Goal: Task Accomplishment & Management: Use online tool/utility

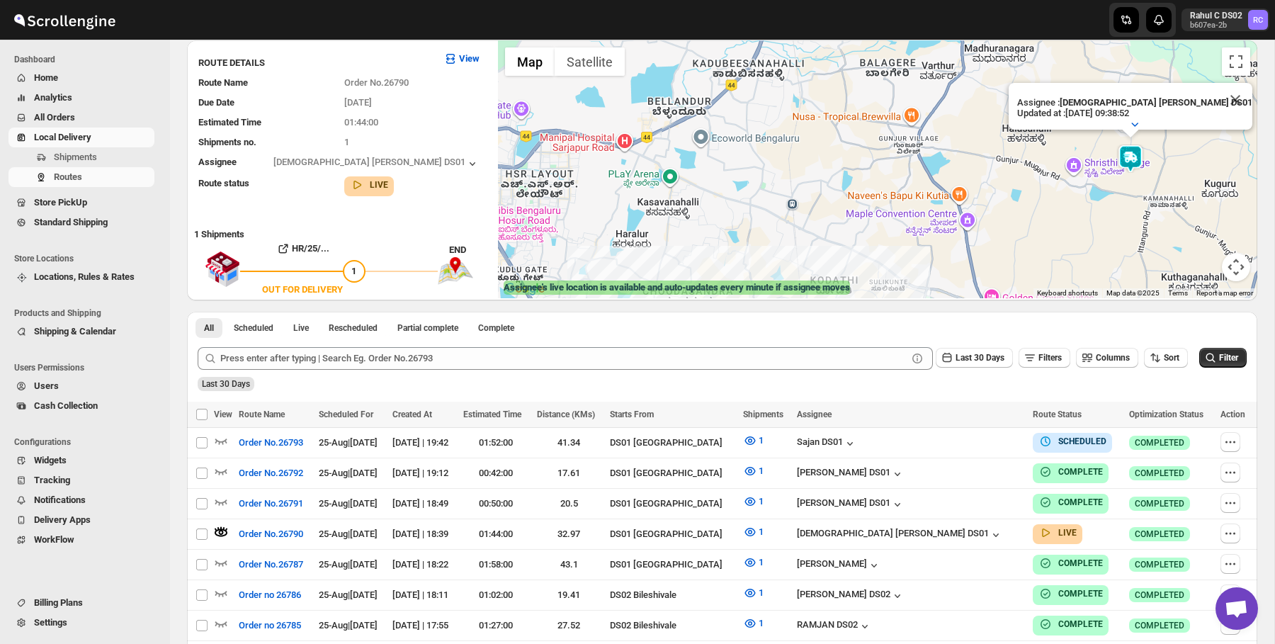
scroll to position [96, 0]
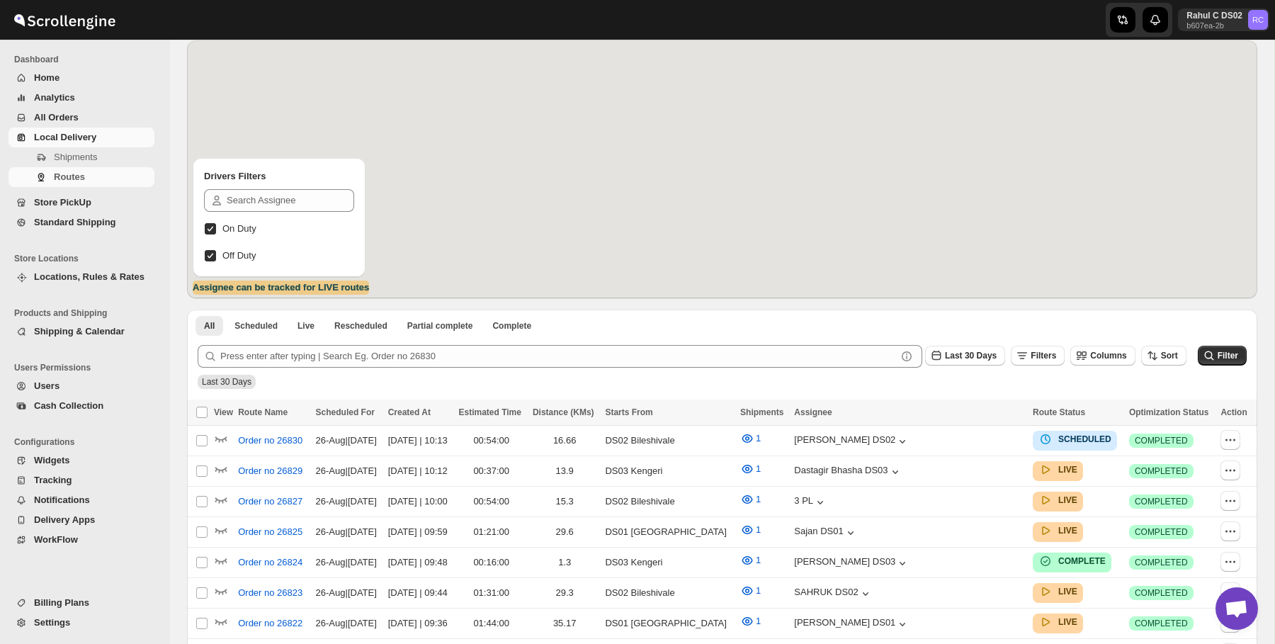
scroll to position [96, 0]
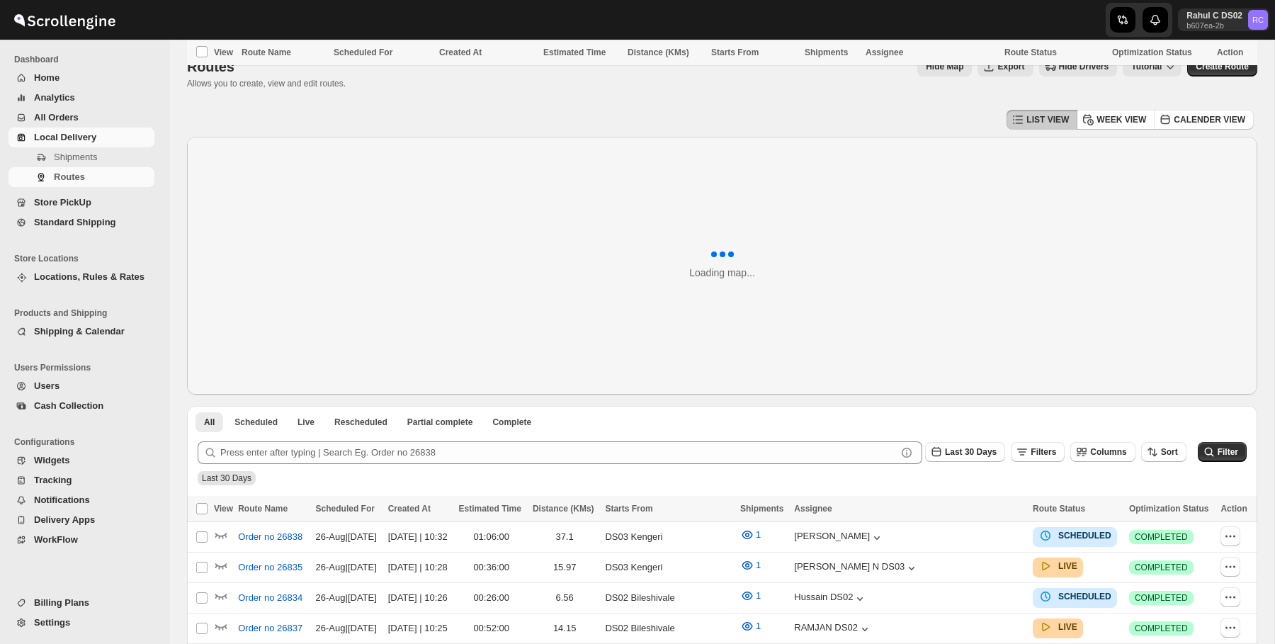
scroll to position [598, 0]
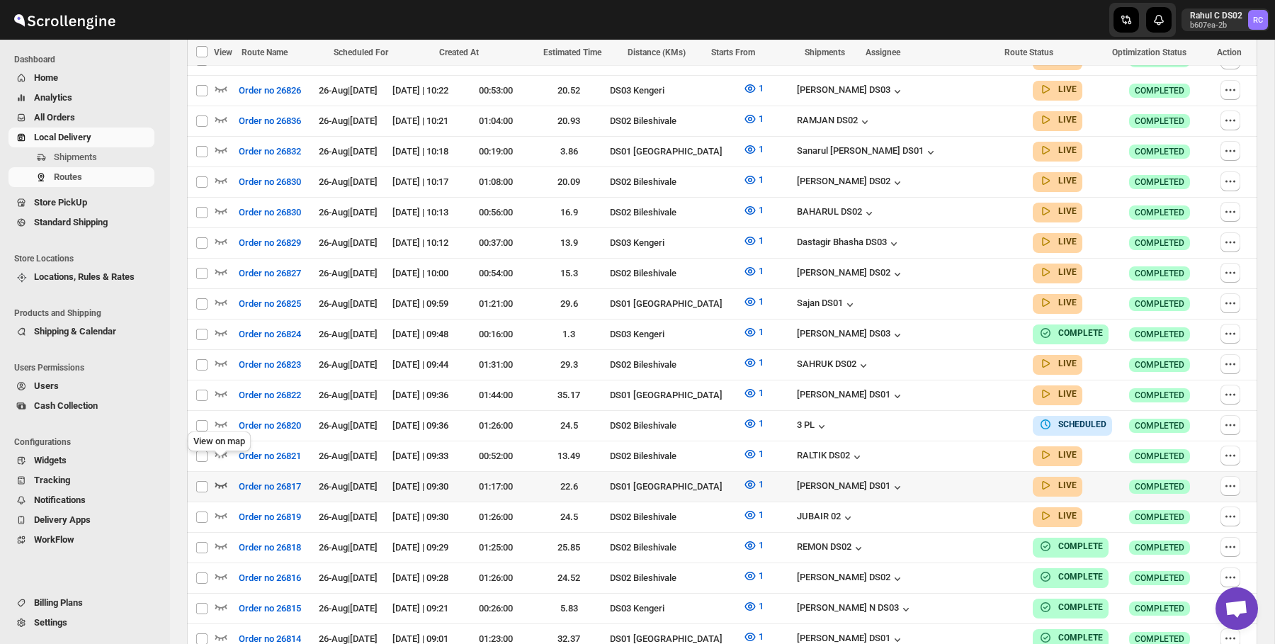
click at [225, 477] on icon "button" at bounding box center [221, 484] width 14 height 14
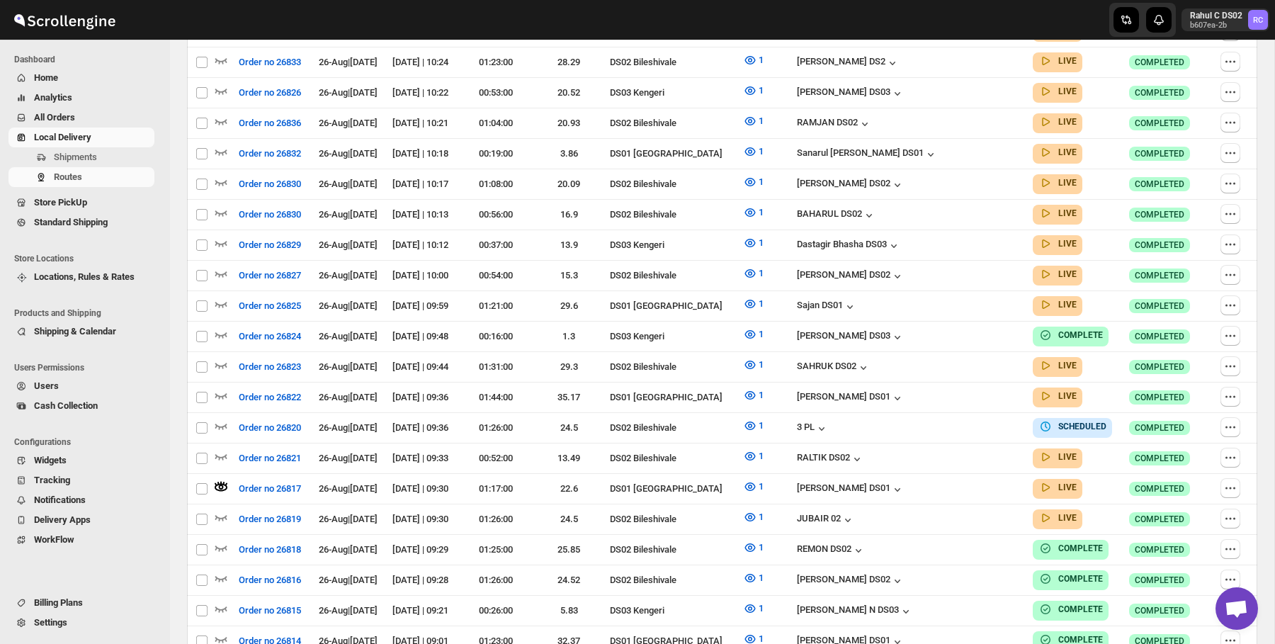
scroll to position [0, 0]
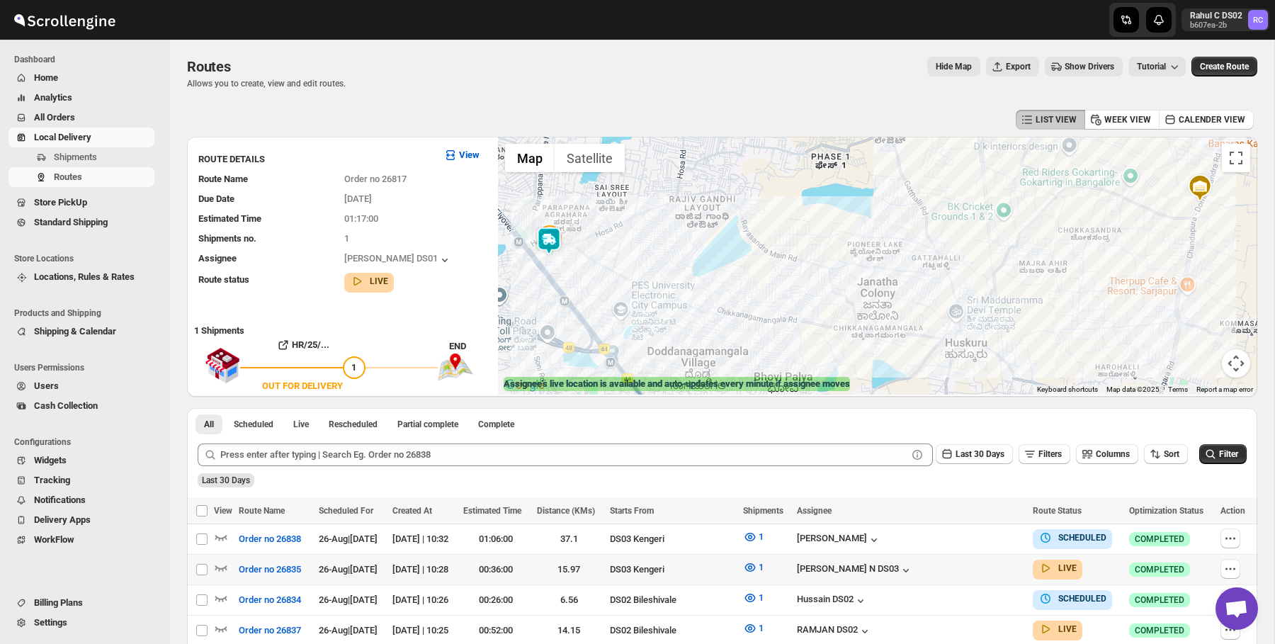
click at [553, 249] on img at bounding box center [549, 241] width 28 height 28
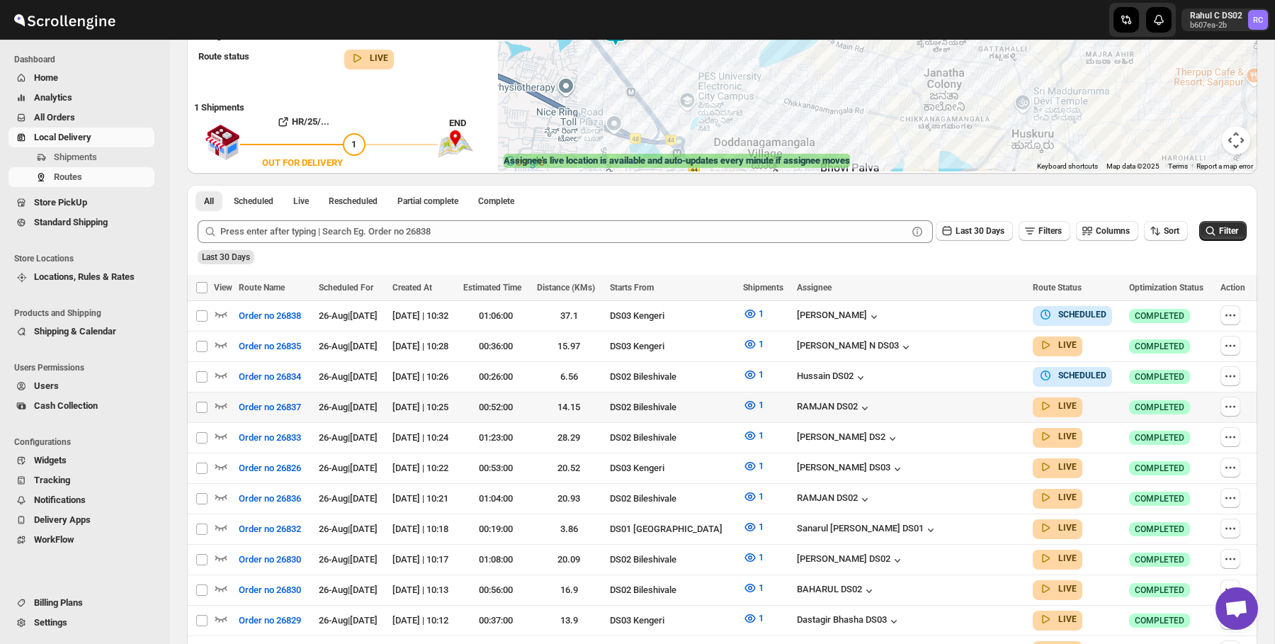
scroll to position [323, 0]
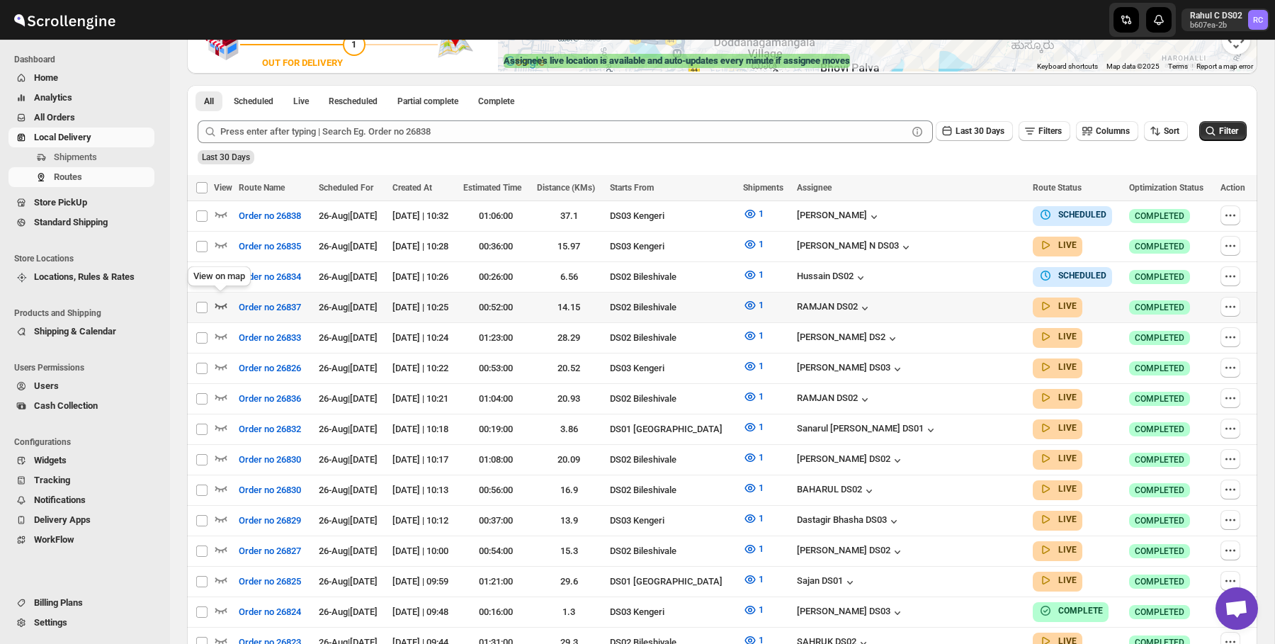
click at [221, 298] on icon "button" at bounding box center [221, 305] width 14 height 14
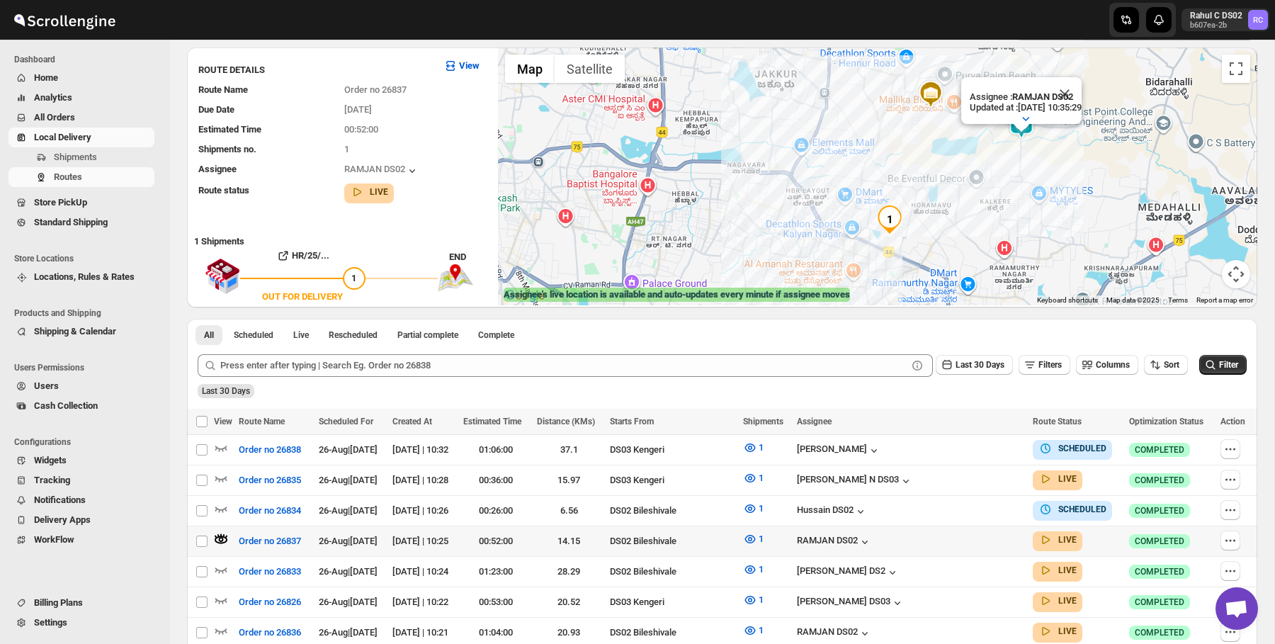
scroll to position [90, 0]
click at [222, 567] on icon "button" at bounding box center [221, 570] width 12 height 6
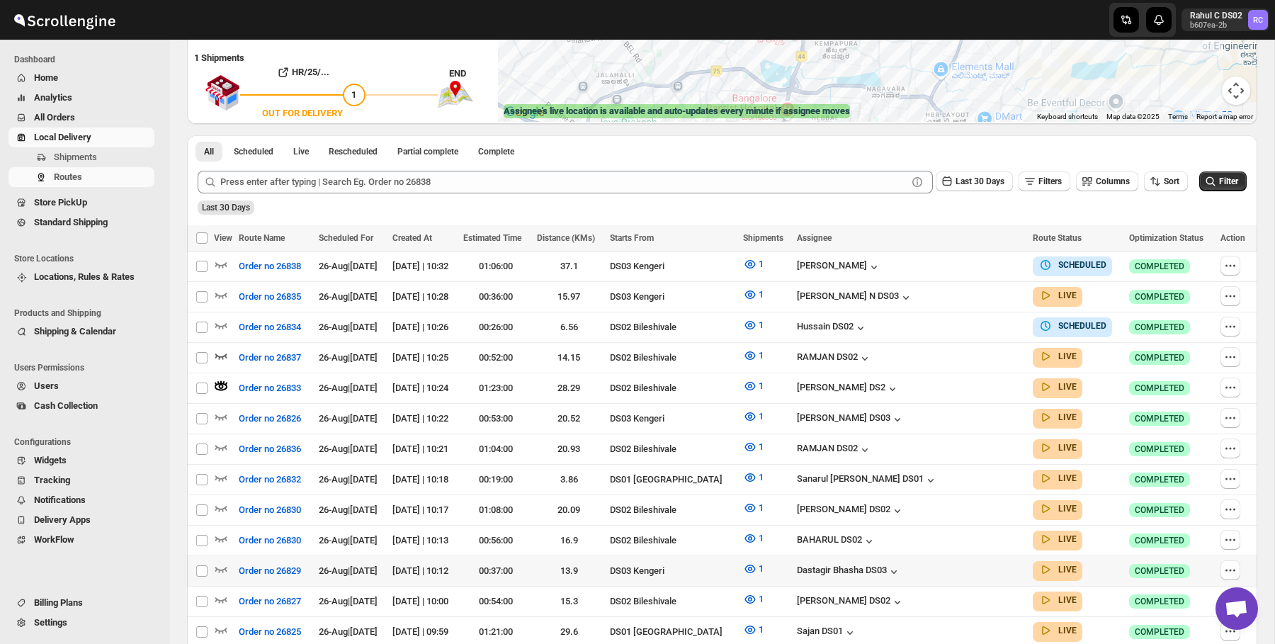
scroll to position [316, 0]
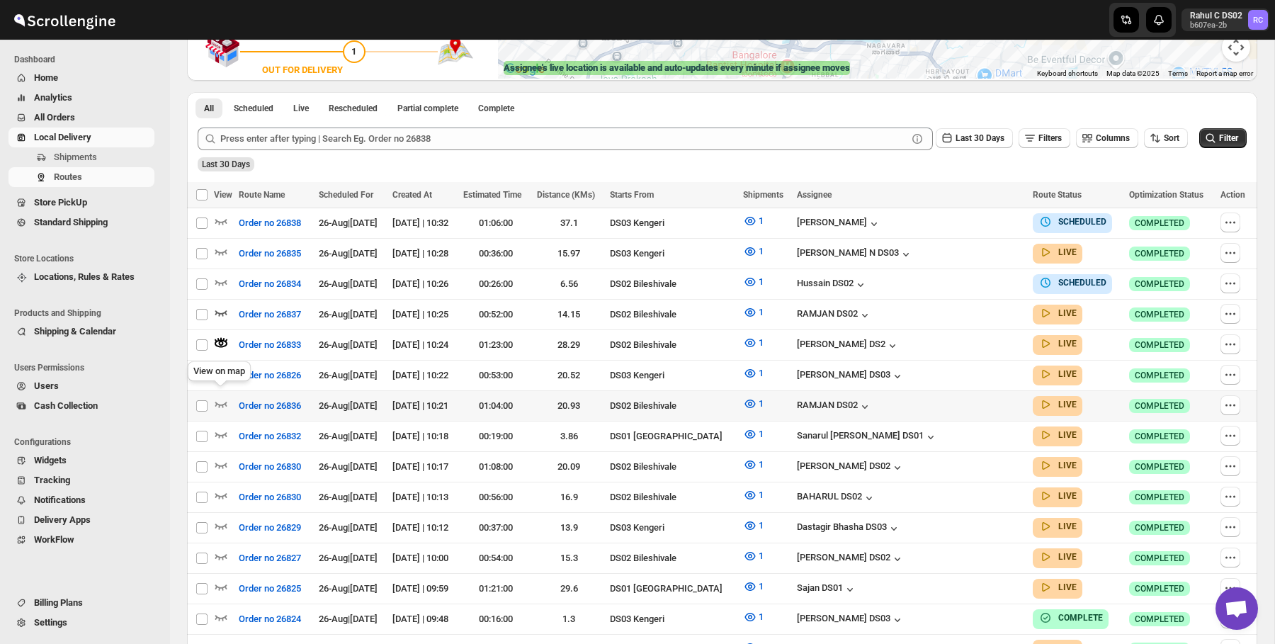
click at [220, 366] on div "View on map" at bounding box center [219, 373] width 69 height 31
click at [225, 360] on td at bounding box center [224, 375] width 21 height 30
checkbox input "true"
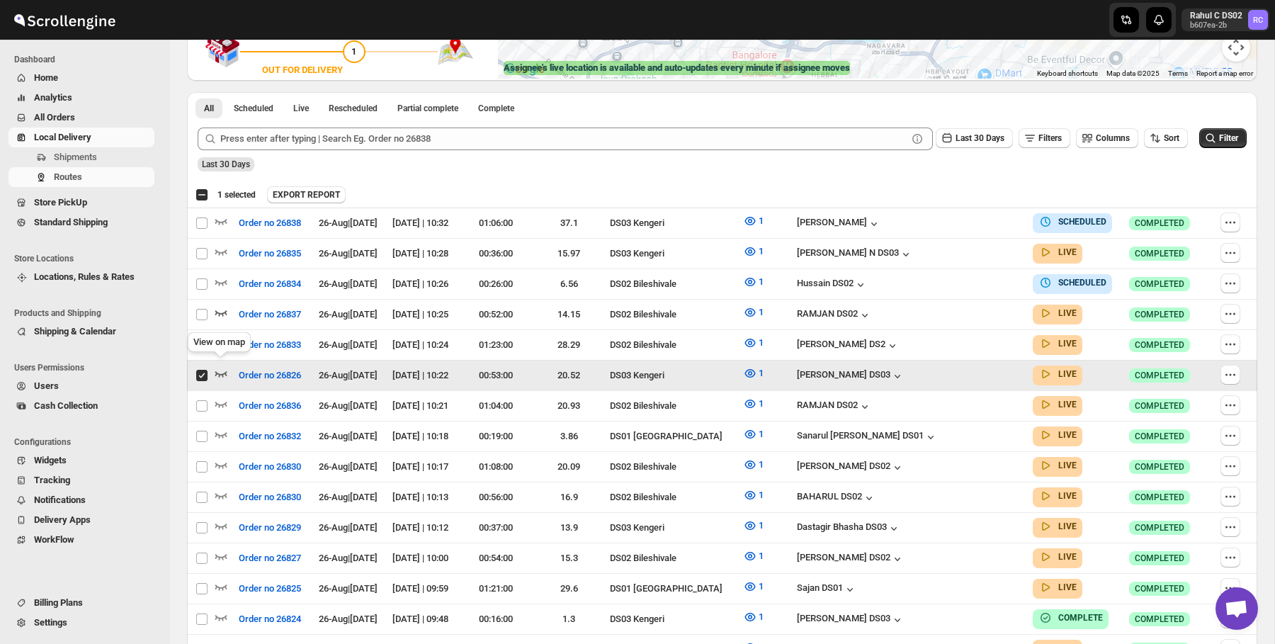
click at [222, 366] on icon "button" at bounding box center [221, 373] width 14 height 14
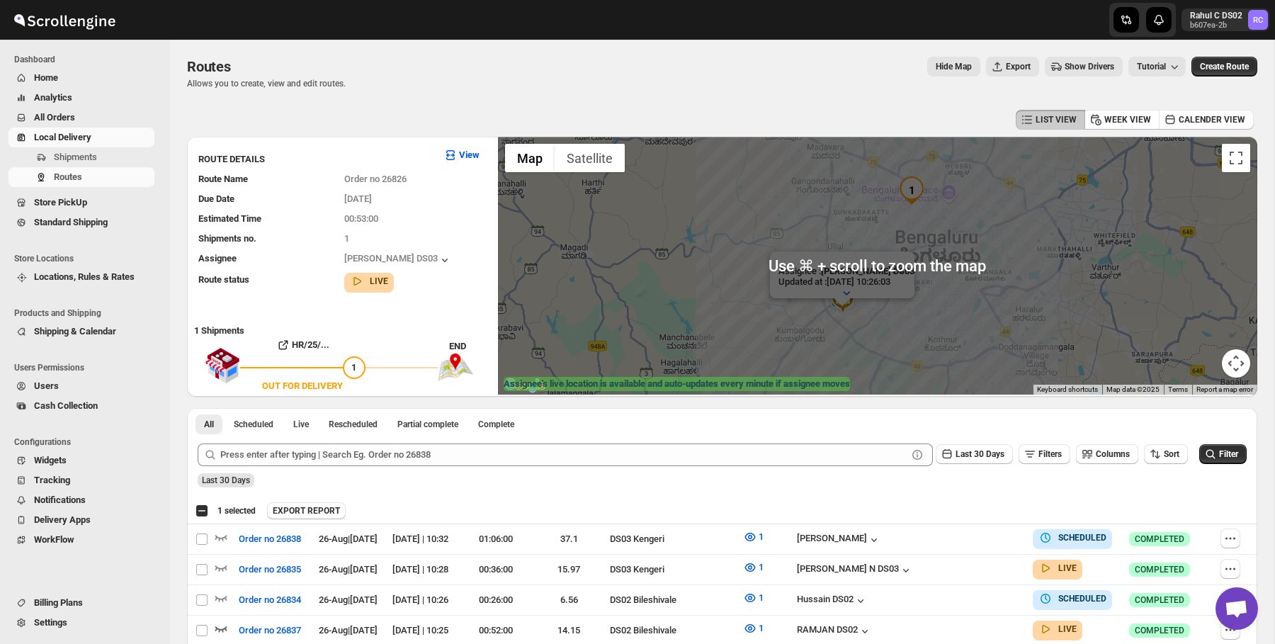
scroll to position [4, 0]
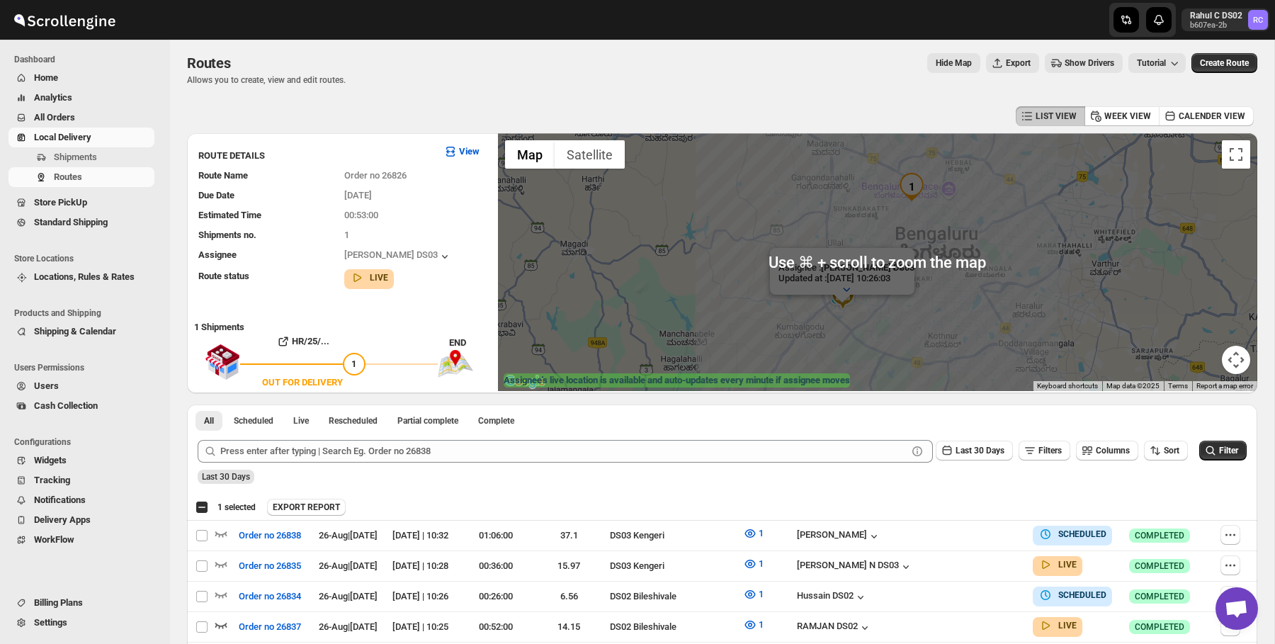
click at [977, 334] on div "Assignee : [PERSON_NAME] DS03 Updated at : [DATE] 10:26:03 Duty mode Enabled Ba…" at bounding box center [877, 262] width 759 height 258
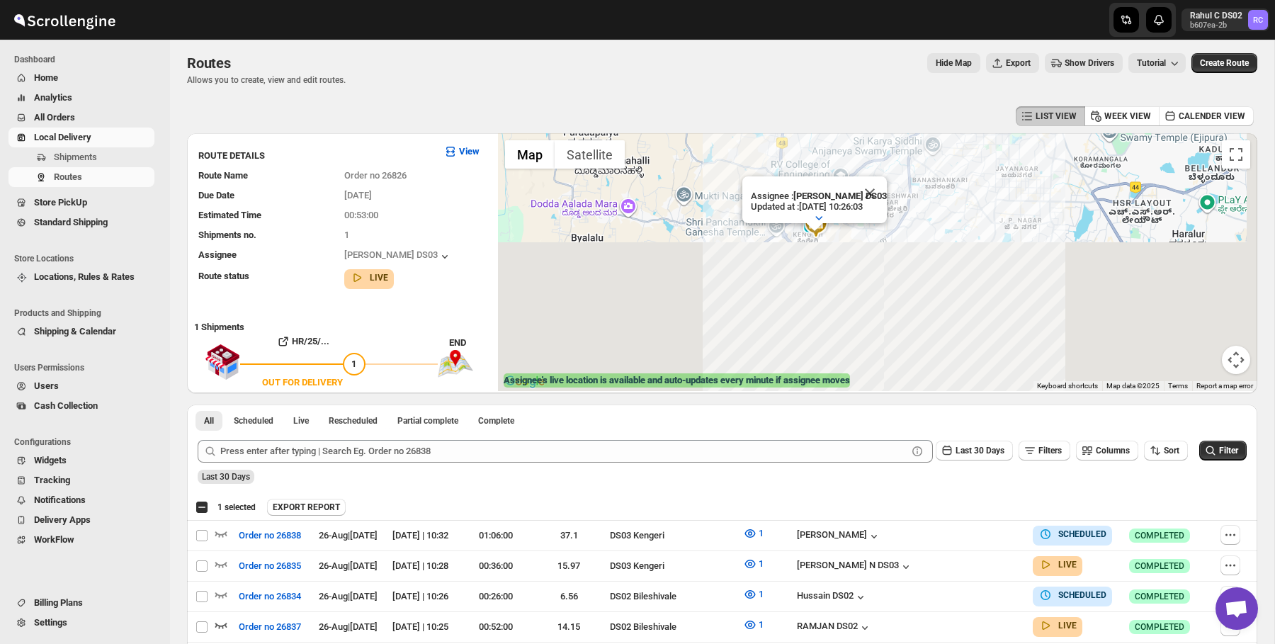
drag, startPoint x: 891, startPoint y: 237, endPoint x: 856, endPoint y: -8, distance: 248.3
click at [856, 0] on html "Skip to content Rahul C DS02 b607ea-2b RC Dashboard Home Analytics All Orders L…" at bounding box center [637, 318] width 1275 height 644
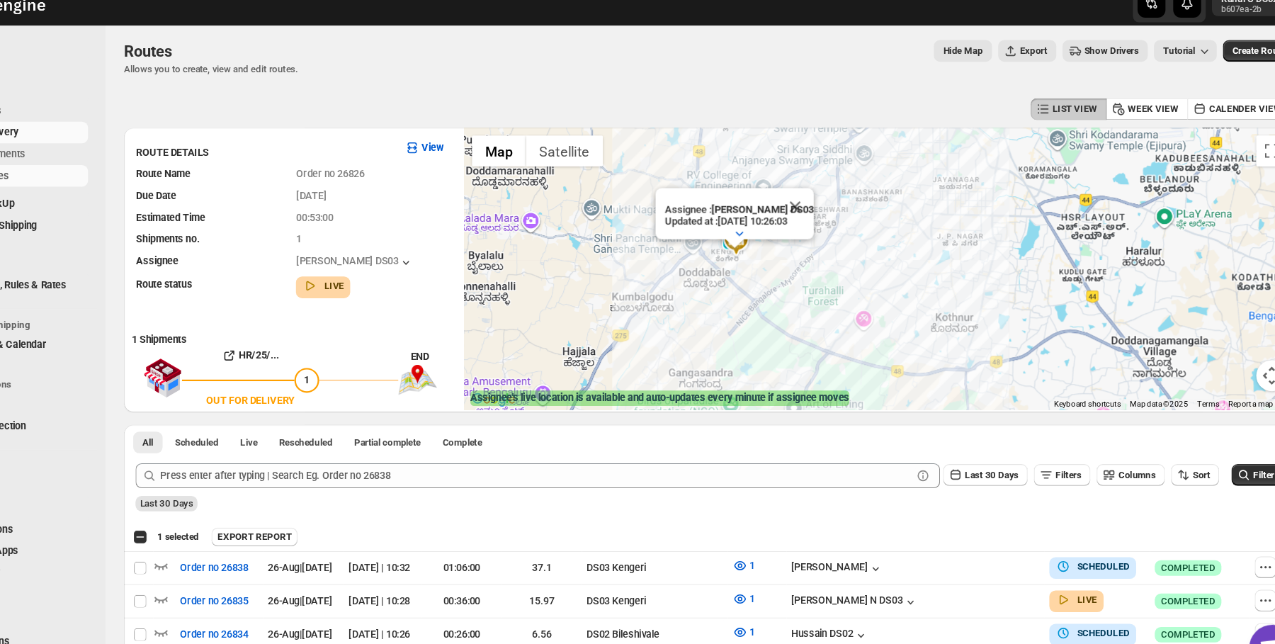
drag, startPoint x: 863, startPoint y: 240, endPoint x: 804, endPoint y: 285, distance: 74.2
click at [804, 285] on div "Assignee : [PERSON_NAME] DS03 Updated at : [DATE] 10:26:03 Duty mode Enabled Ba…" at bounding box center [877, 262] width 759 height 258
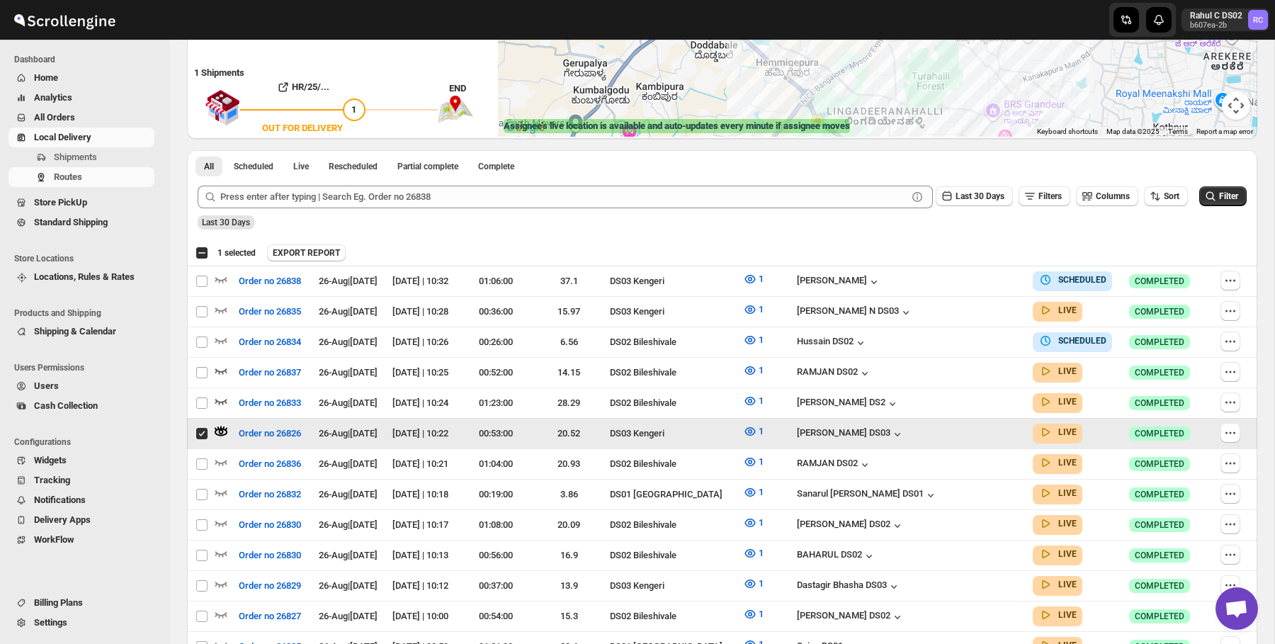
scroll to position [283, 0]
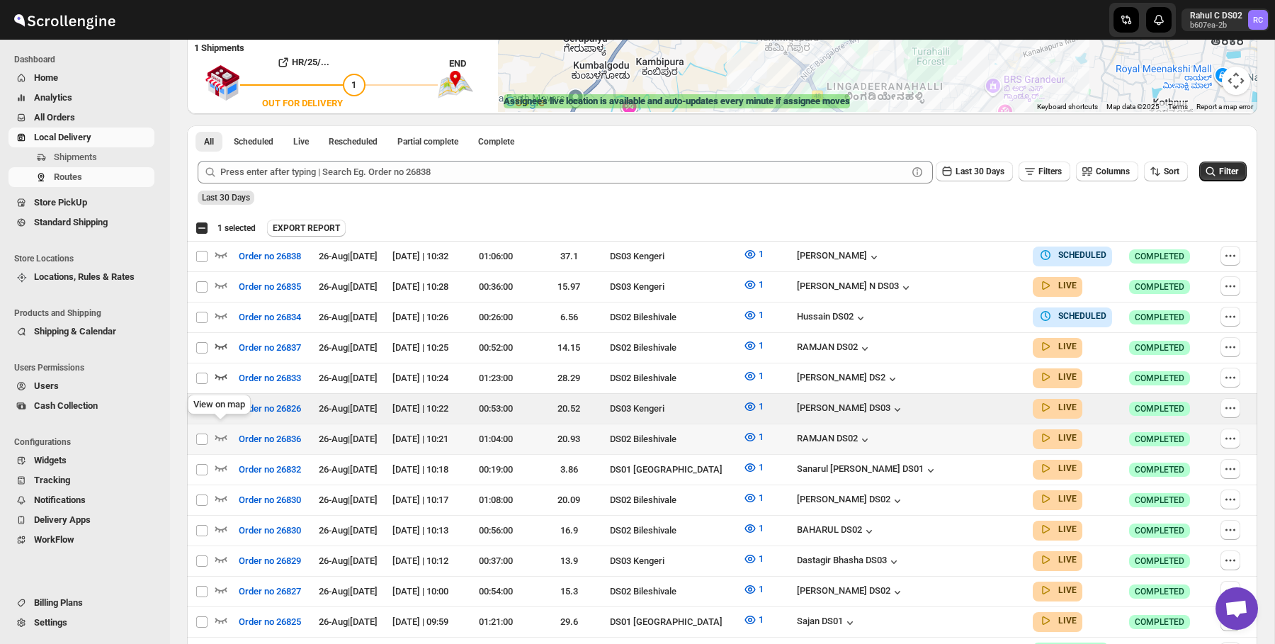
click at [213, 428] on td "Select route" at bounding box center [200, 439] width 27 height 30
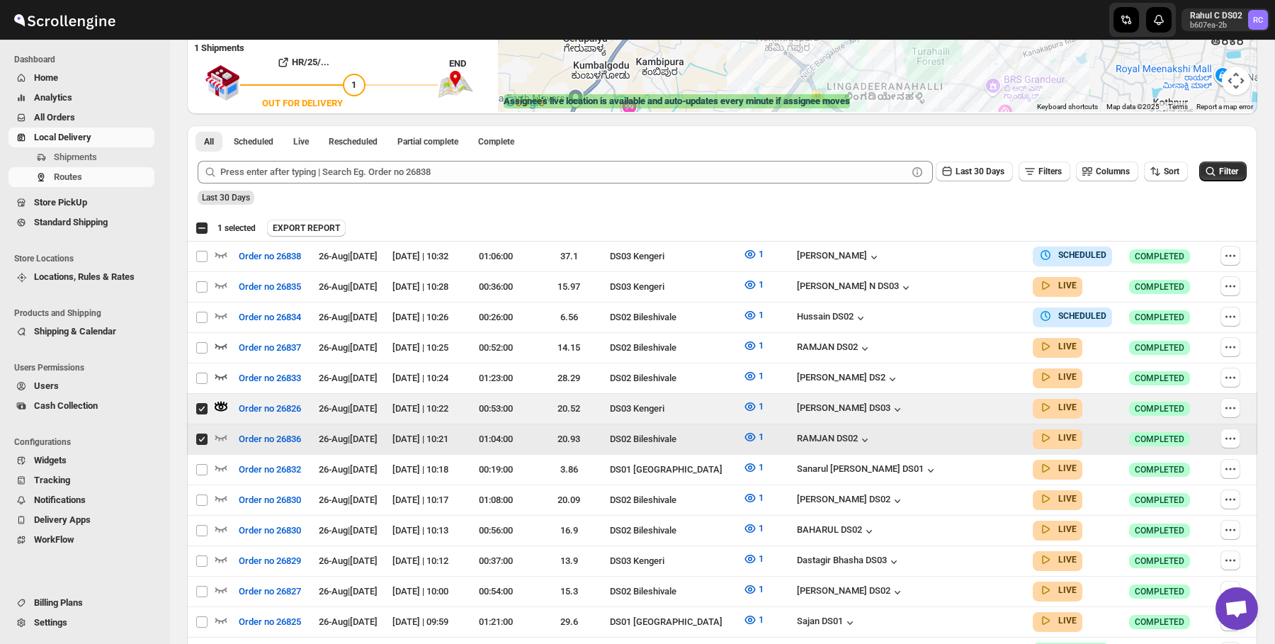
checkbox input "true"
click at [220, 434] on icon "button" at bounding box center [221, 437] width 14 height 14
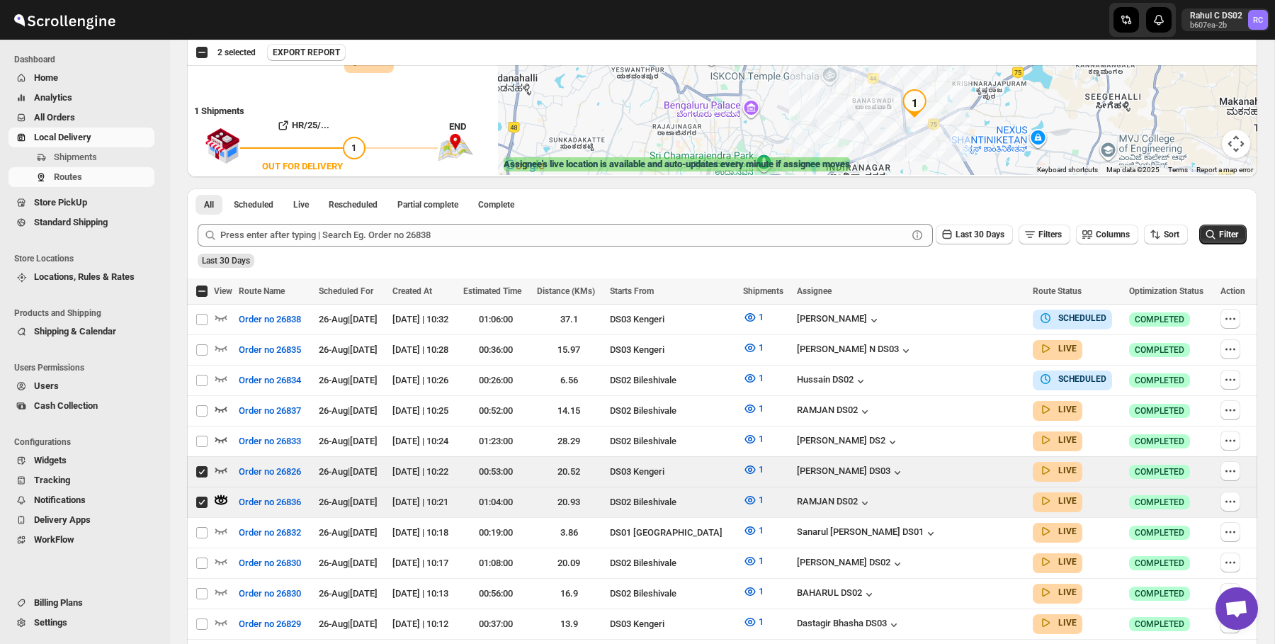
scroll to position [567, 0]
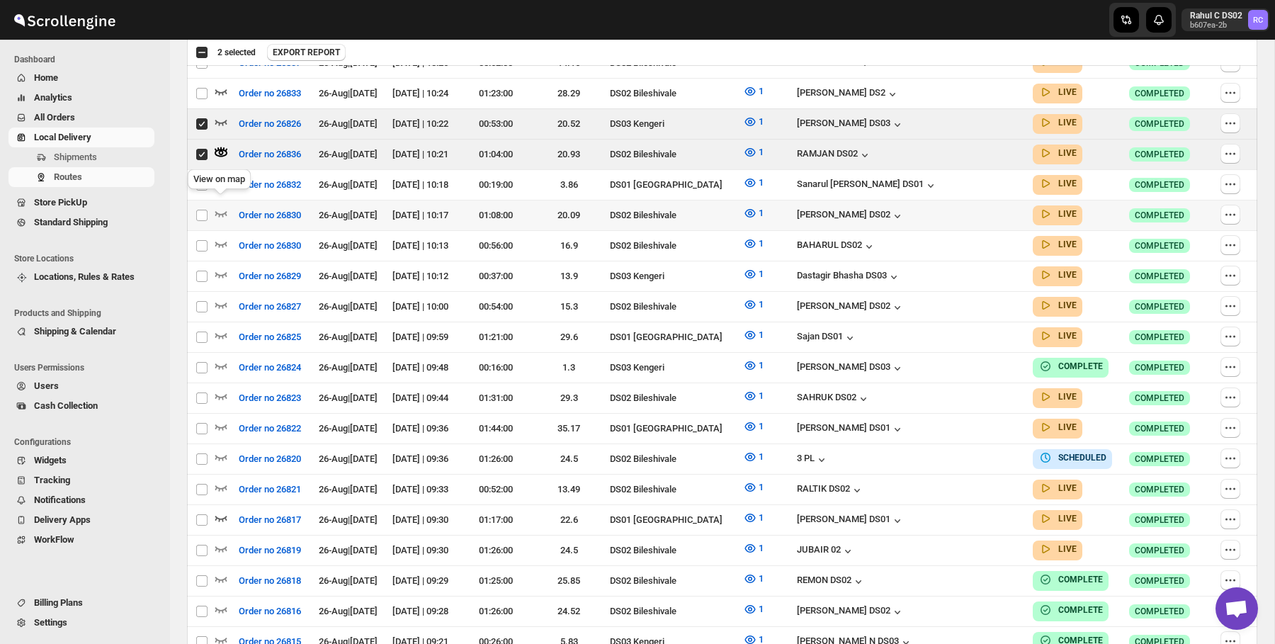
click at [220, 182] on div "View on map" at bounding box center [219, 181] width 69 height 31
click at [220, 197] on div "View on map" at bounding box center [219, 181] width 69 height 31
click at [217, 206] on icon "button" at bounding box center [221, 213] width 14 height 14
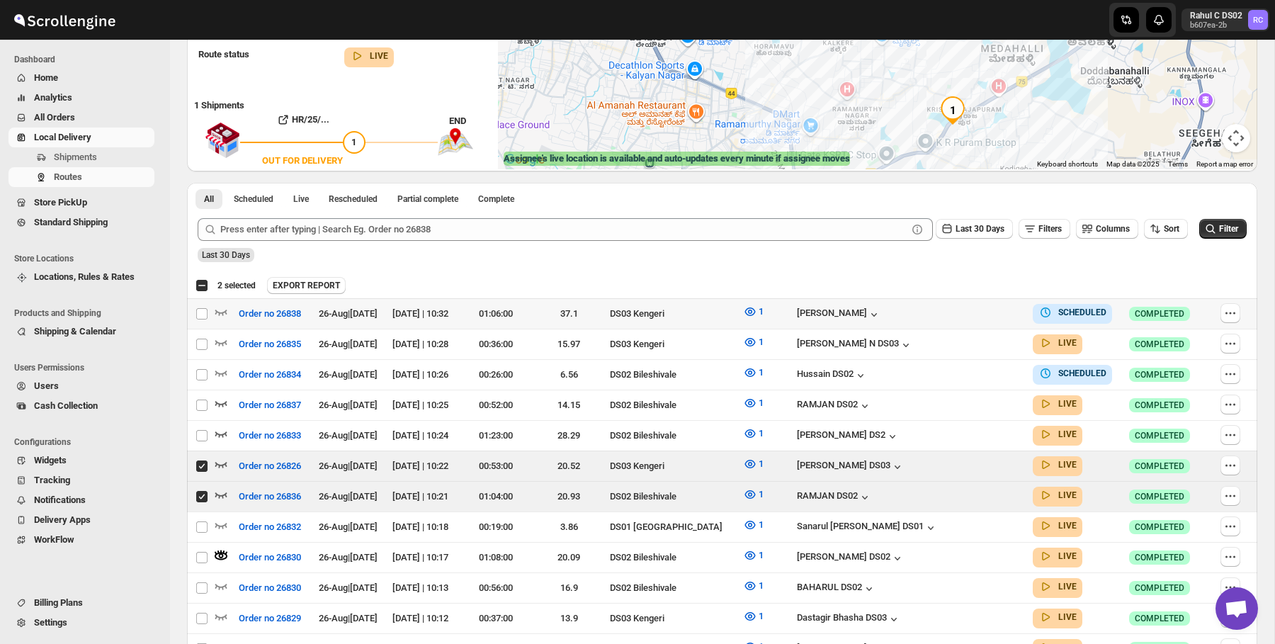
scroll to position [276, 0]
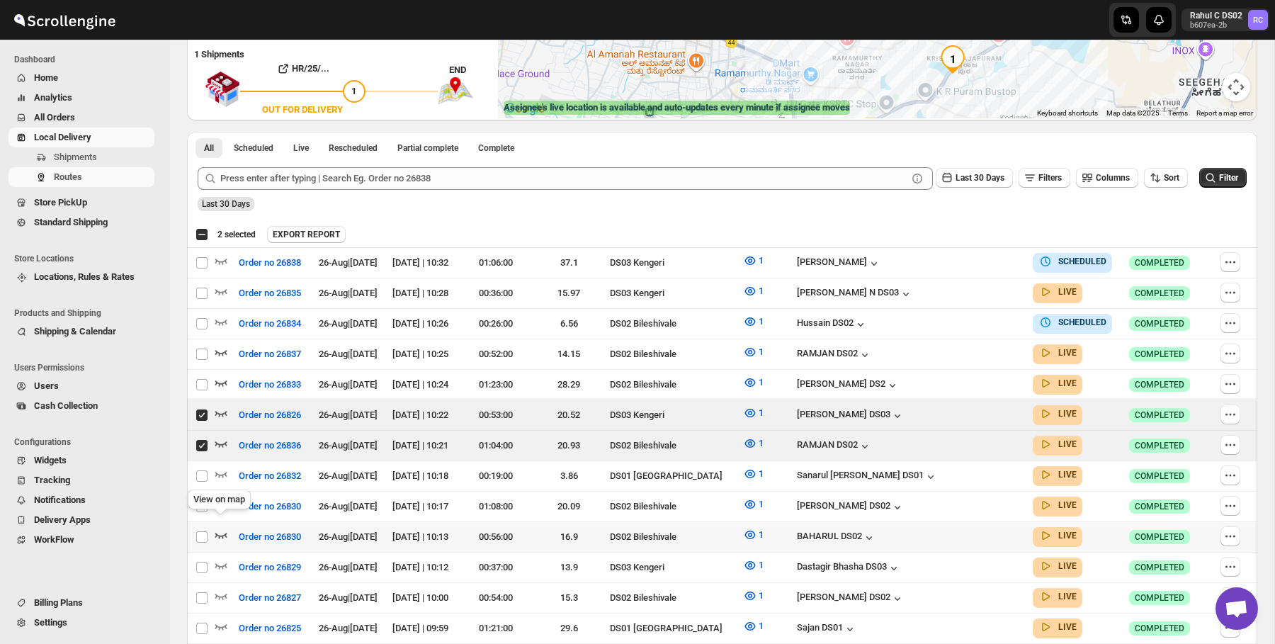
click at [220, 528] on icon "button" at bounding box center [221, 535] width 14 height 14
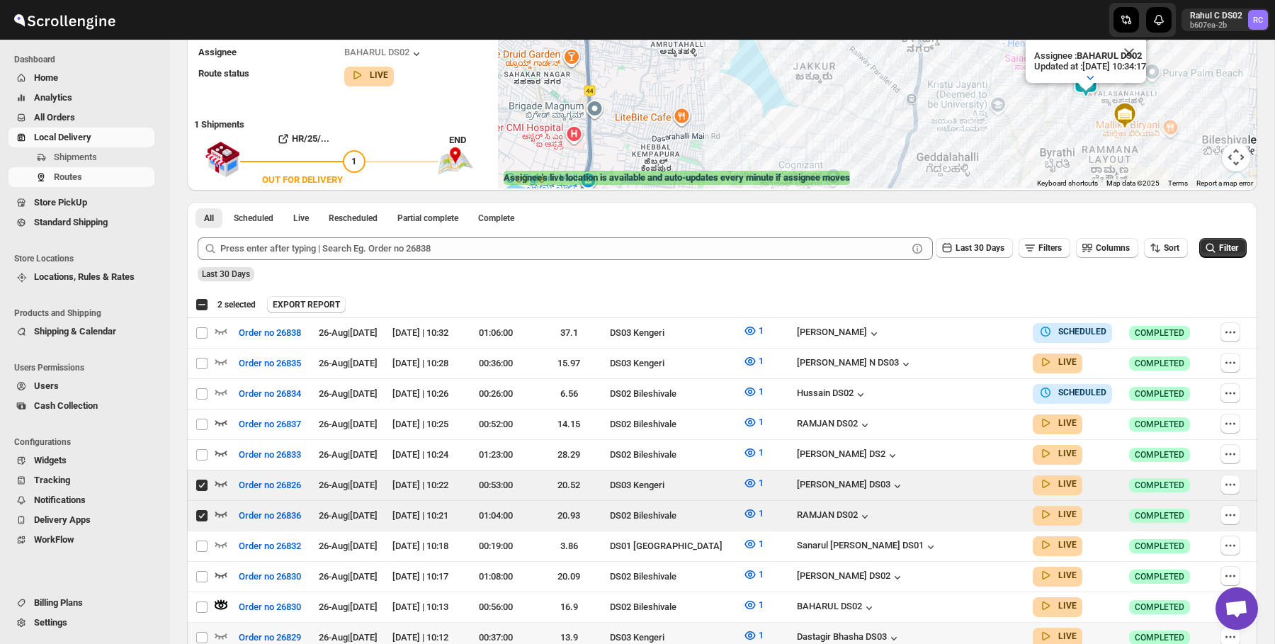
scroll to position [289, 0]
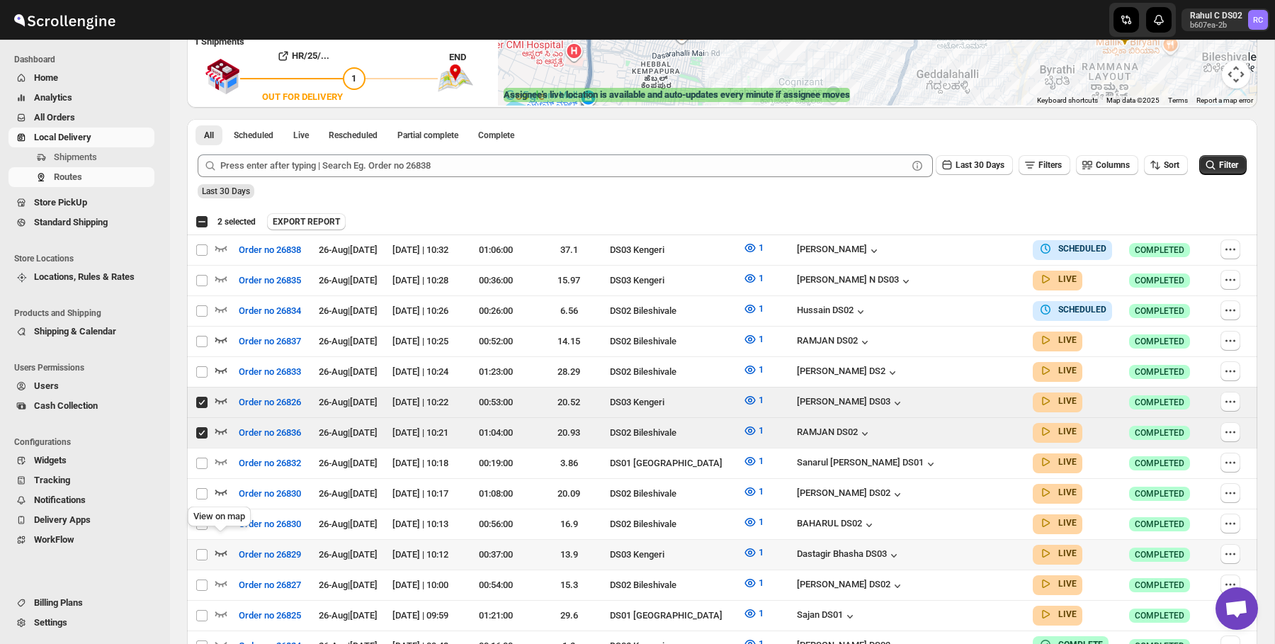
click at [224, 545] on icon "button" at bounding box center [221, 552] width 14 height 14
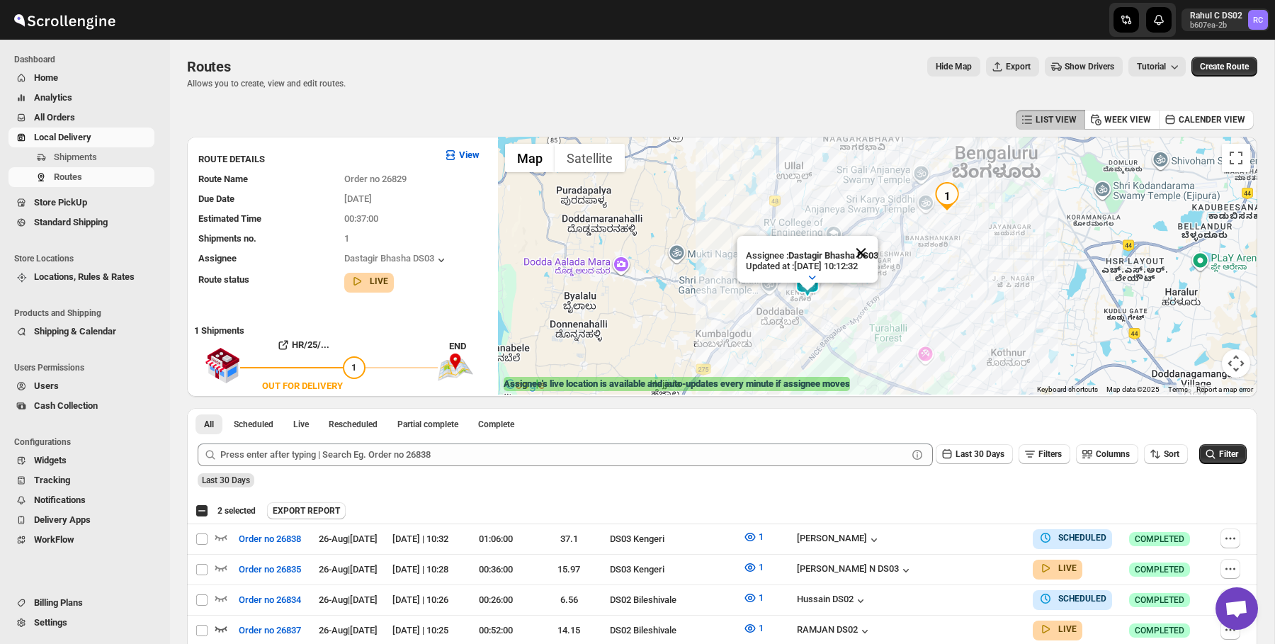
click at [868, 247] on button "Close" at bounding box center [861, 253] width 34 height 34
click at [813, 283] on img at bounding box center [807, 283] width 28 height 28
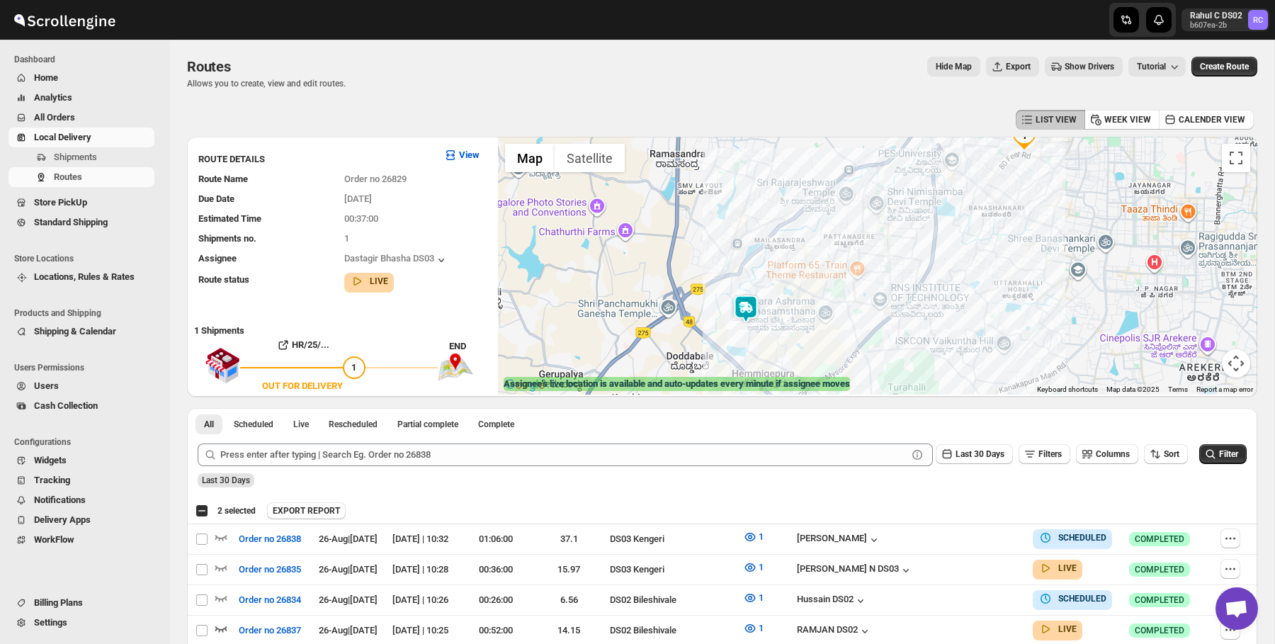
drag, startPoint x: 790, startPoint y: 314, endPoint x: 818, endPoint y: 245, distance: 74.7
click at [818, 245] on div at bounding box center [877, 266] width 759 height 258
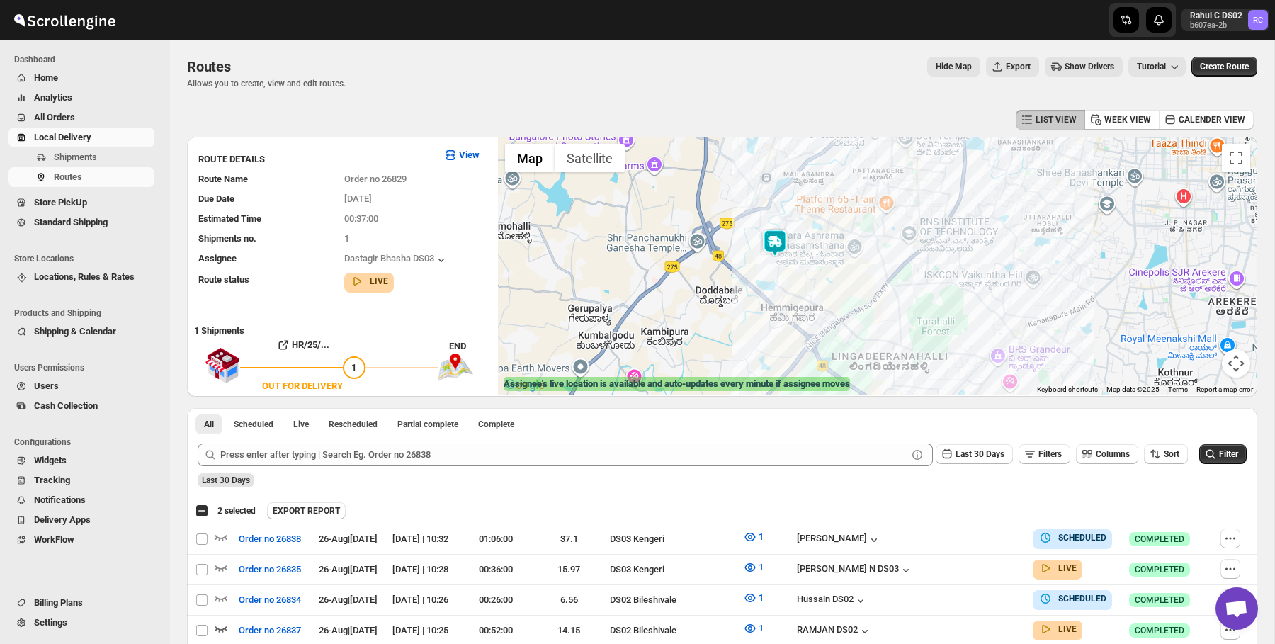
click at [767, 242] on img at bounding box center [775, 243] width 28 height 28
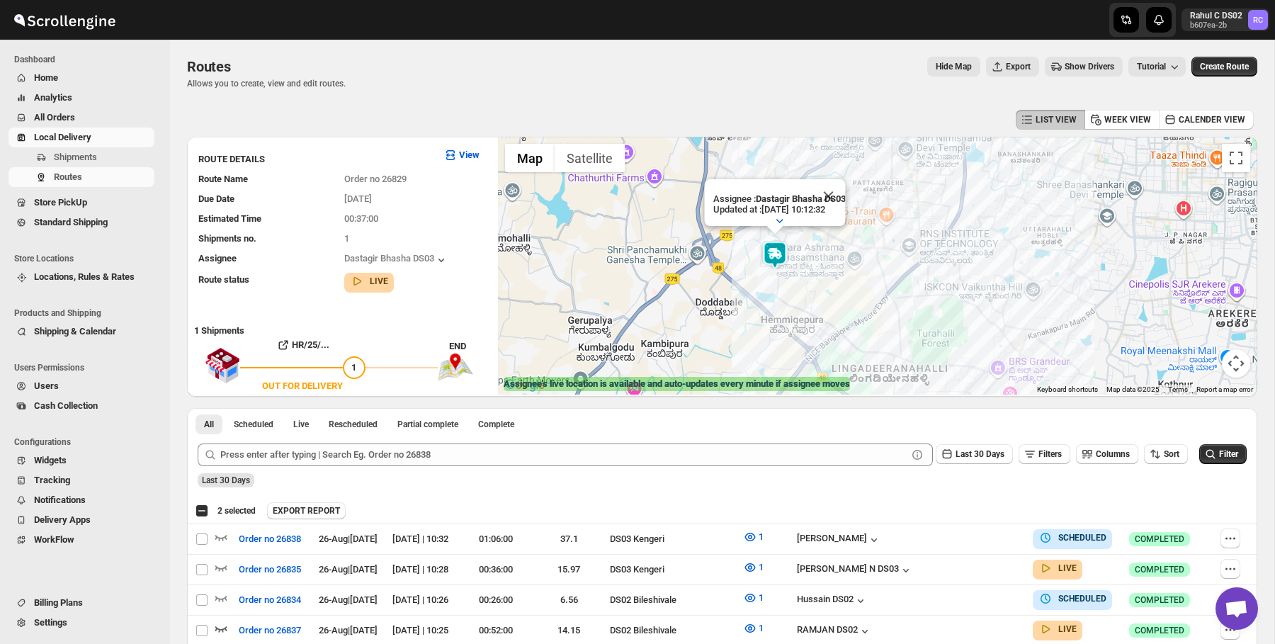
click at [580, 29] on div at bounding box center [637, 20] width 340 height 40
click at [828, 195] on button "Close" at bounding box center [828, 196] width 34 height 34
click at [779, 256] on img at bounding box center [775, 255] width 28 height 28
click at [773, 246] on img at bounding box center [775, 255] width 28 height 28
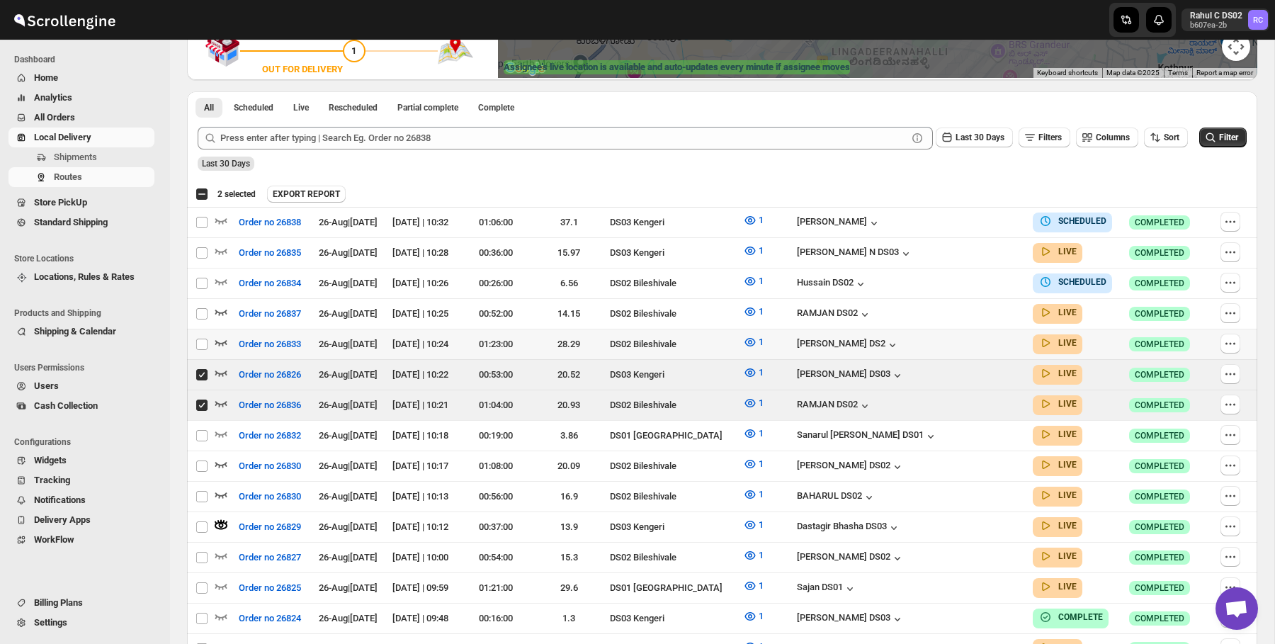
scroll to position [330, 0]
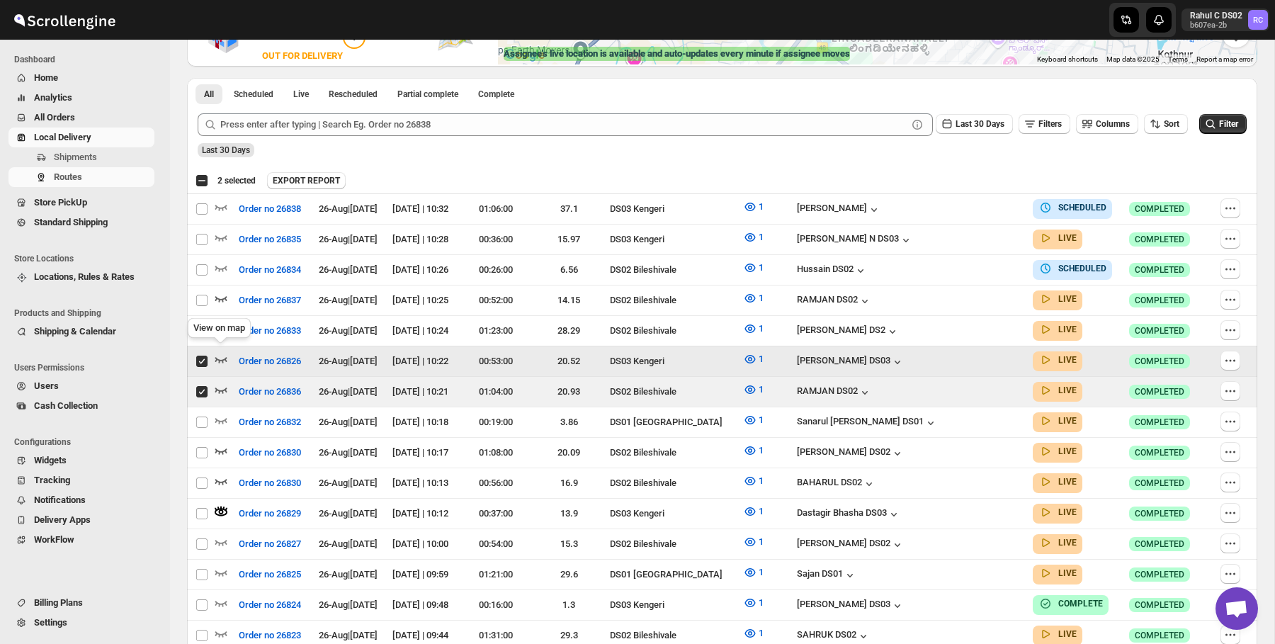
click at [220, 357] on icon "button" at bounding box center [221, 360] width 12 height 6
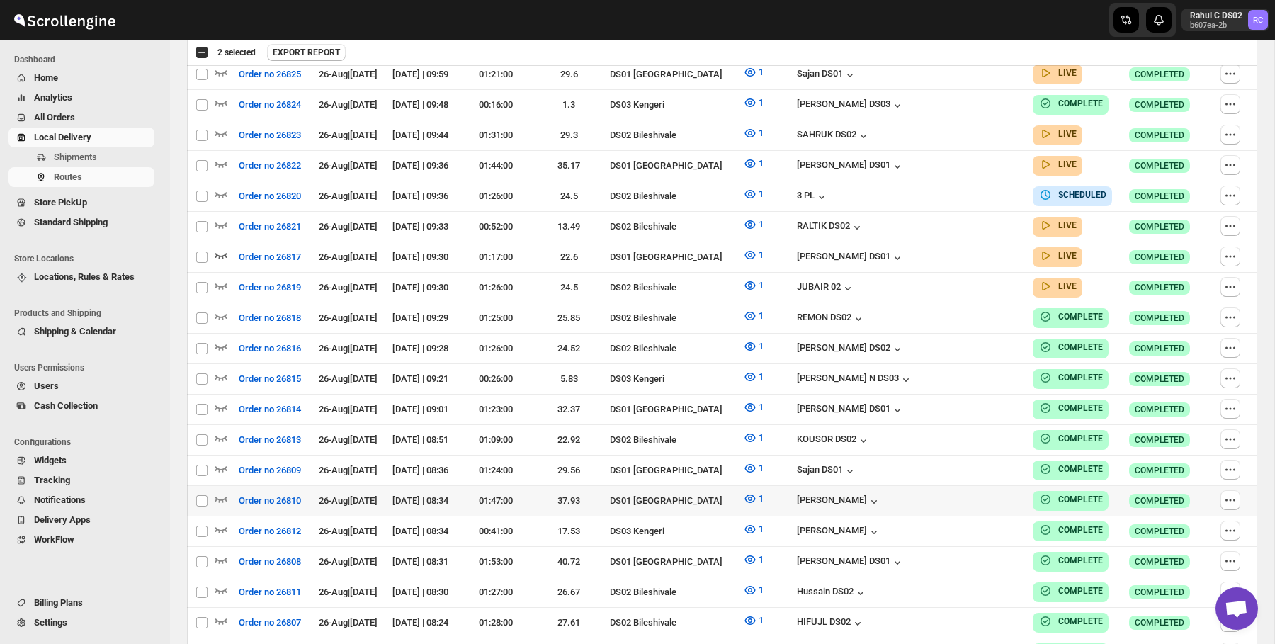
scroll to position [832, 0]
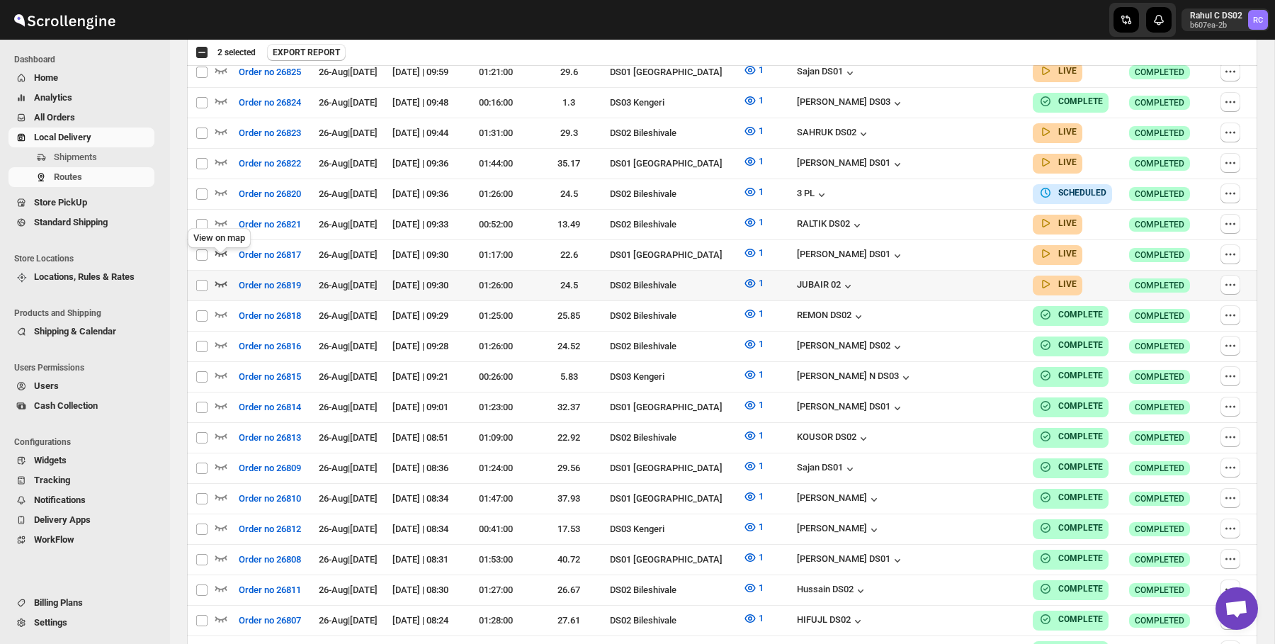
click at [215, 276] on icon "button" at bounding box center [221, 283] width 14 height 14
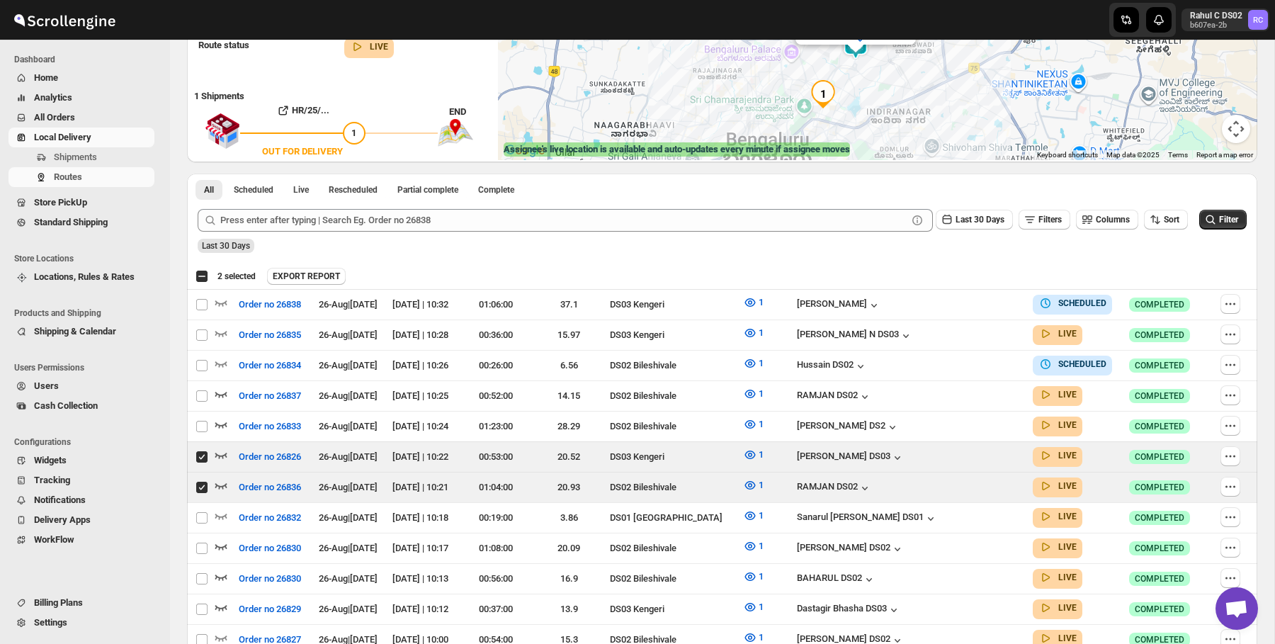
scroll to position [497, 0]
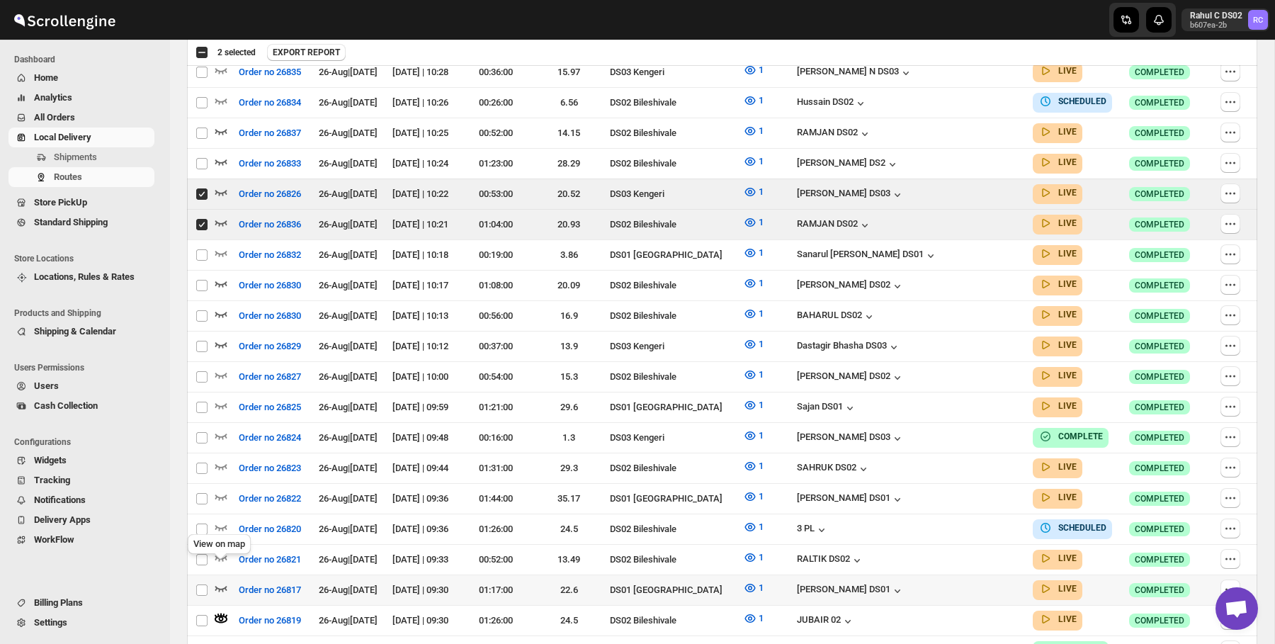
click at [221, 581] on icon "button" at bounding box center [221, 588] width 14 height 14
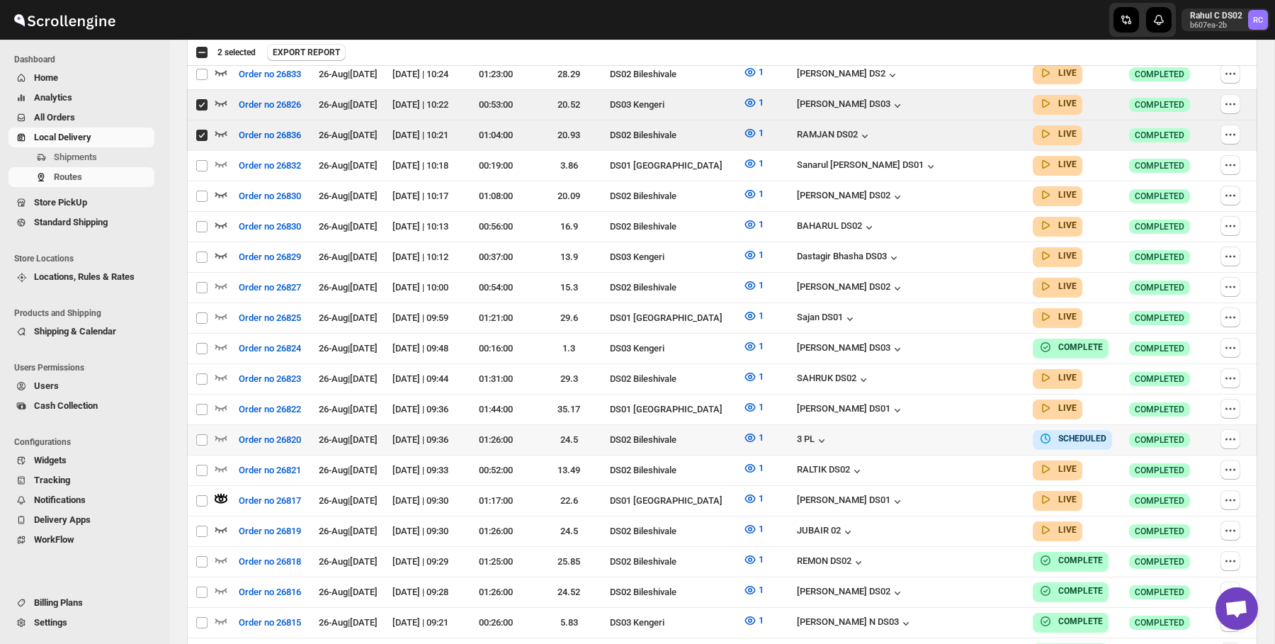
scroll to position [593, 0]
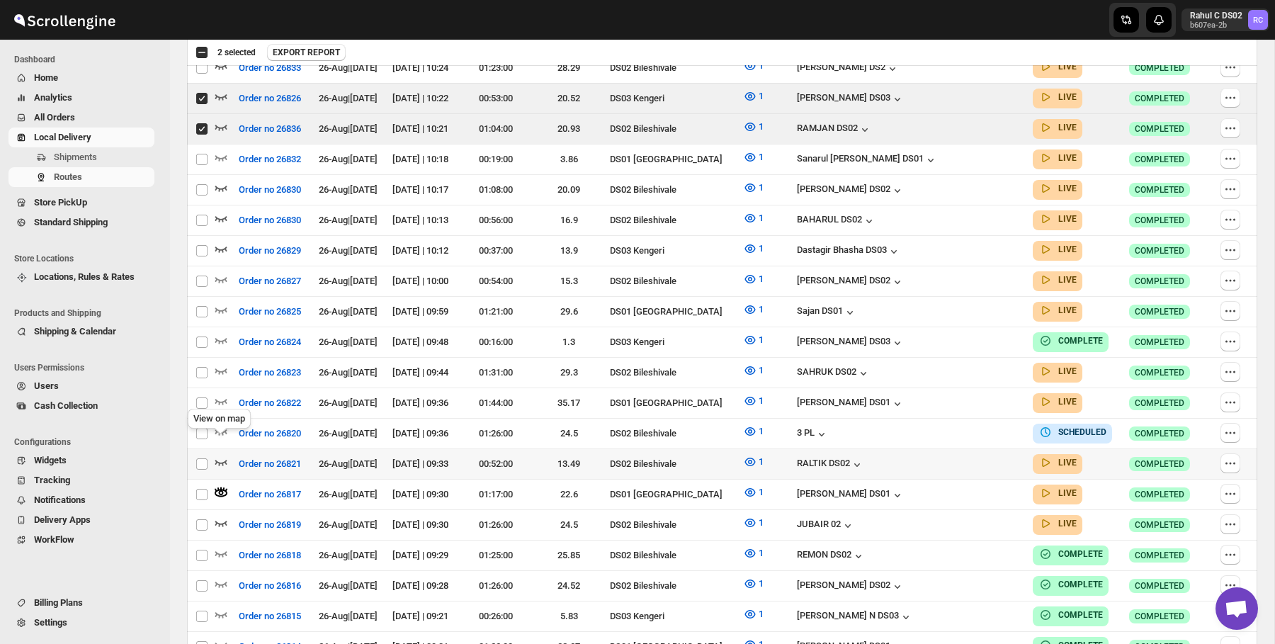
click at [216, 455] on icon "button" at bounding box center [221, 462] width 14 height 14
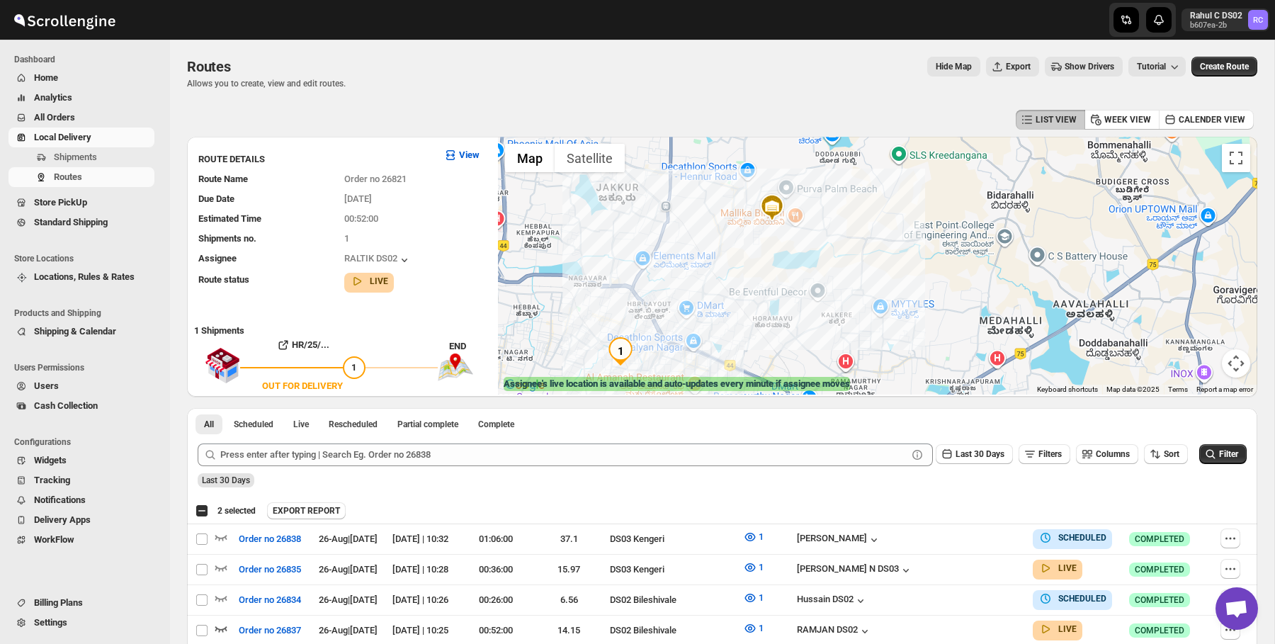
drag, startPoint x: 792, startPoint y: 239, endPoint x: 608, endPoint y: 349, distance: 214.4
click at [607, 358] on img "1" at bounding box center [620, 351] width 28 height 28
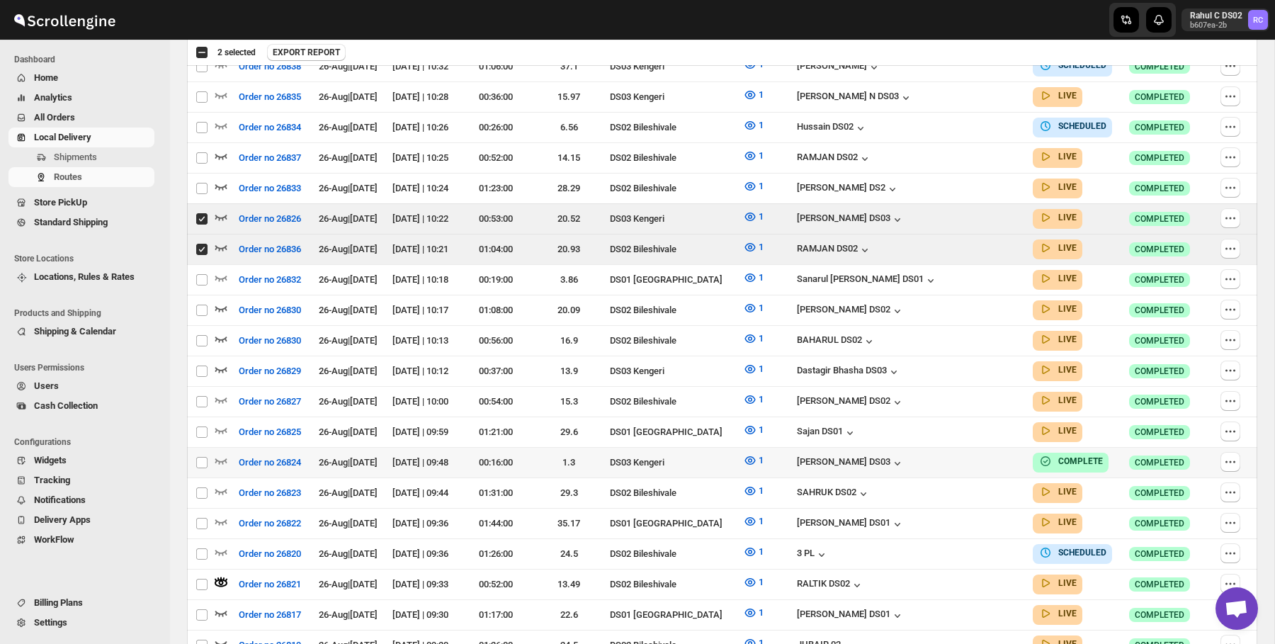
scroll to position [487, 0]
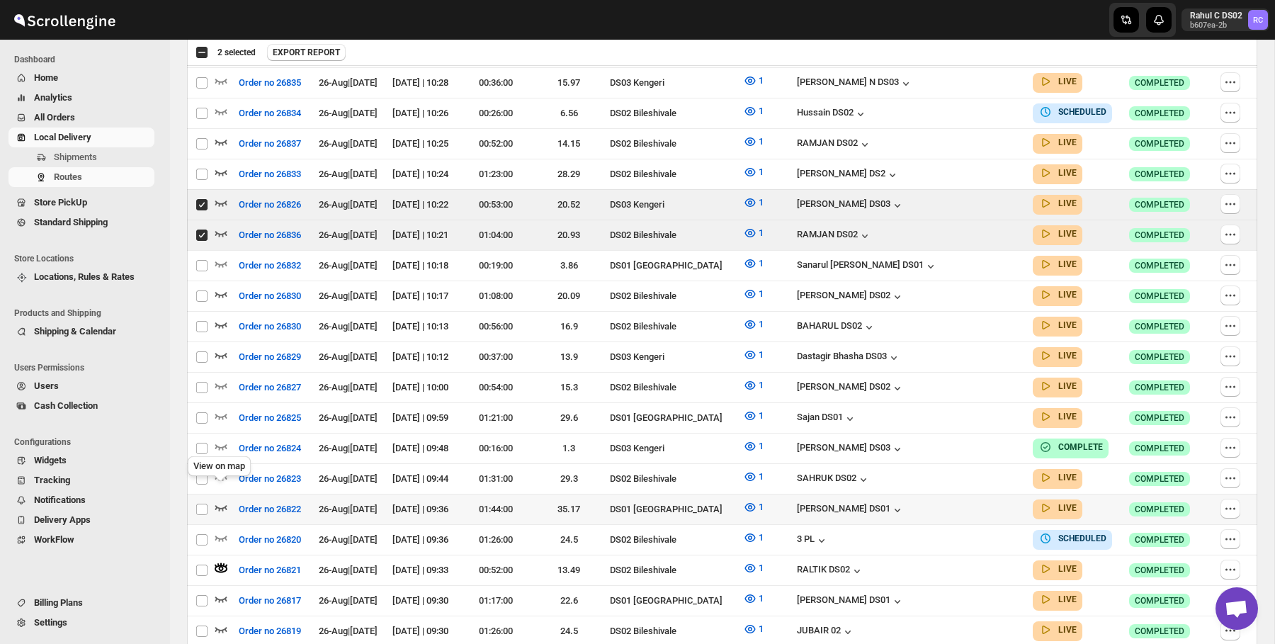
click at [220, 500] on icon "button" at bounding box center [221, 507] width 14 height 14
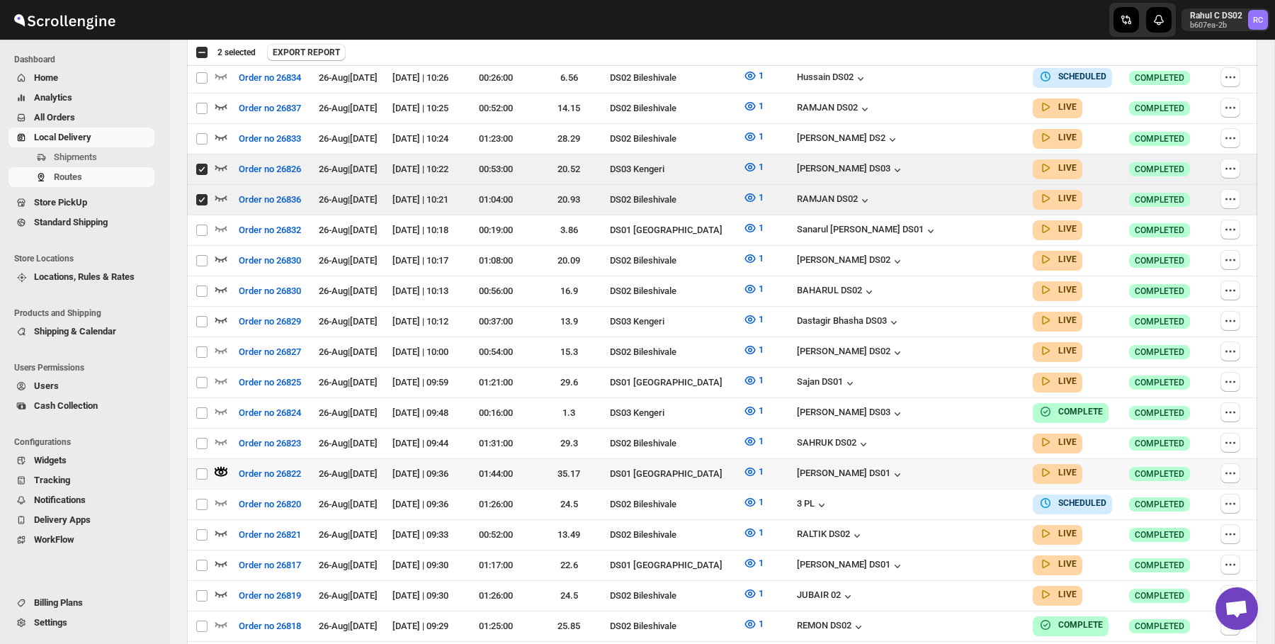
scroll to position [472, 0]
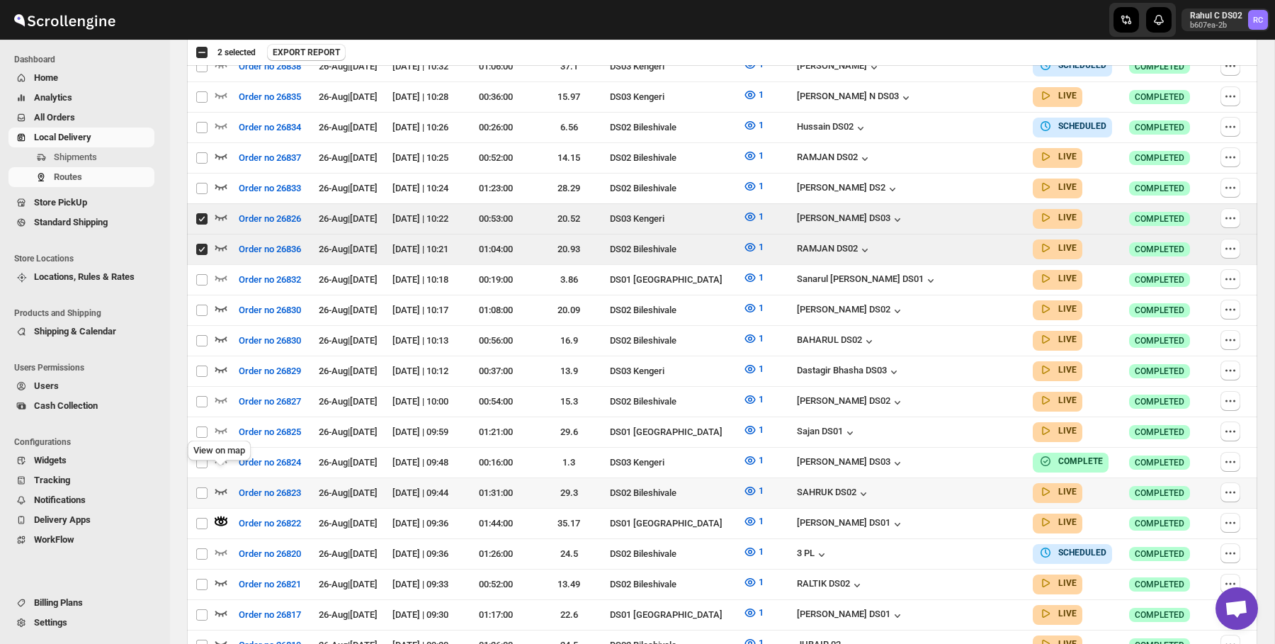
click at [227, 484] on icon "button" at bounding box center [221, 491] width 14 height 14
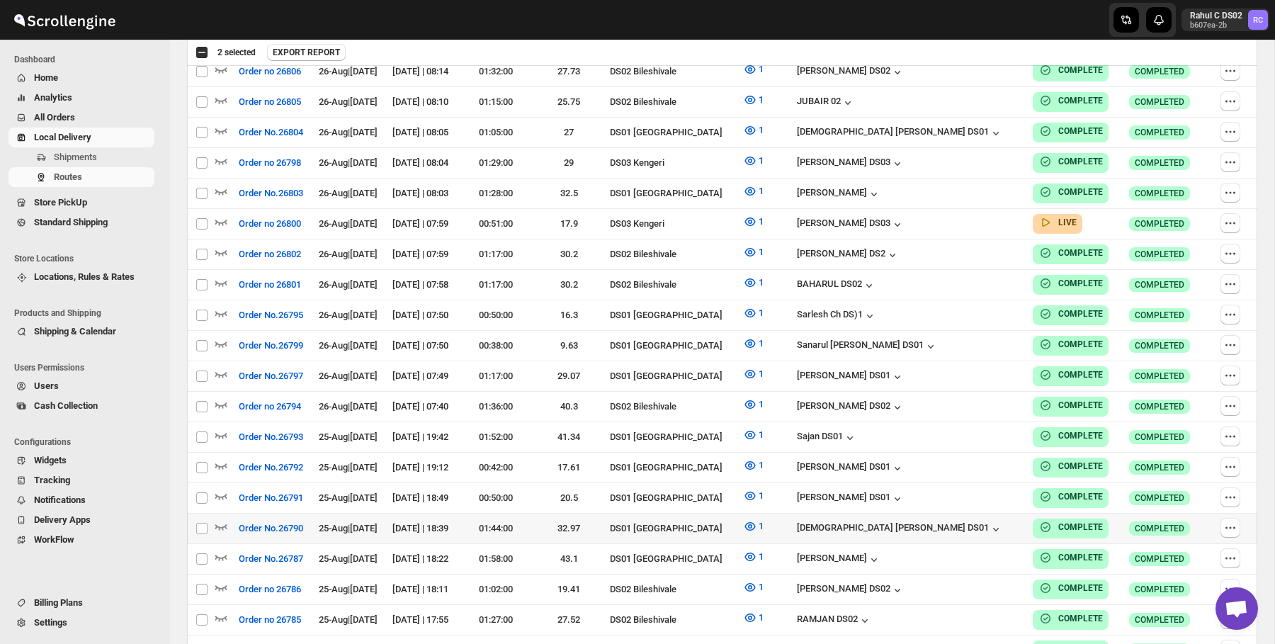
scroll to position [1460, 0]
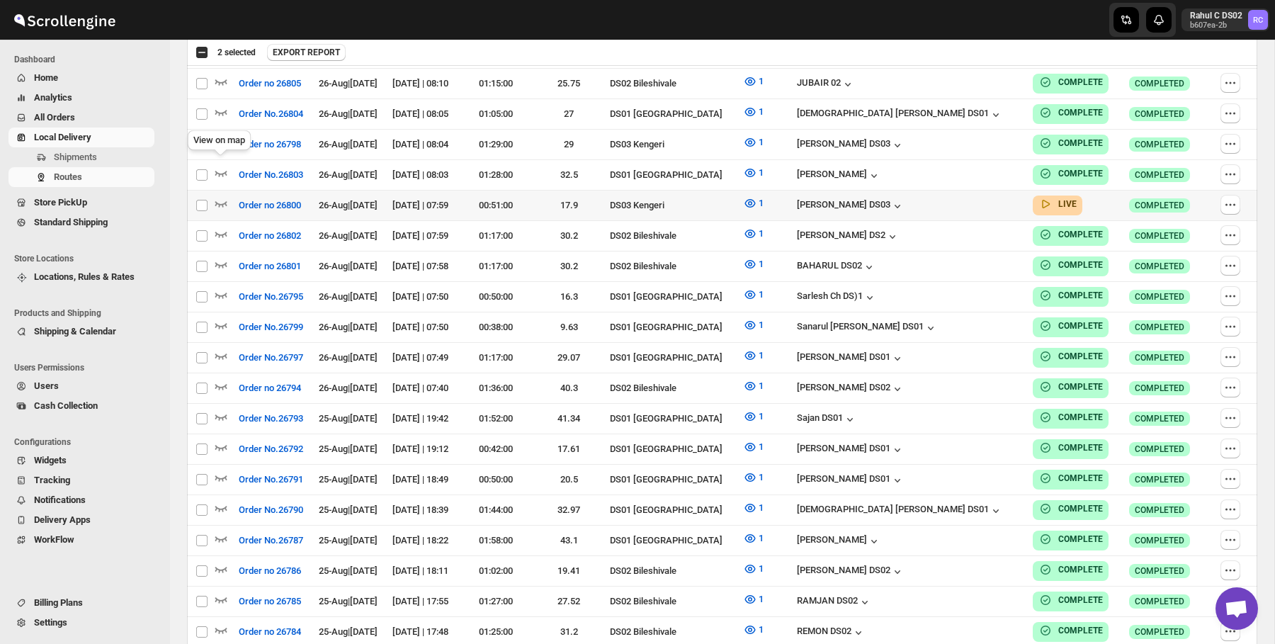
click at [222, 202] on span at bounding box center [221, 207] width 14 height 11
click at [220, 201] on icon "button" at bounding box center [221, 204] width 12 height 6
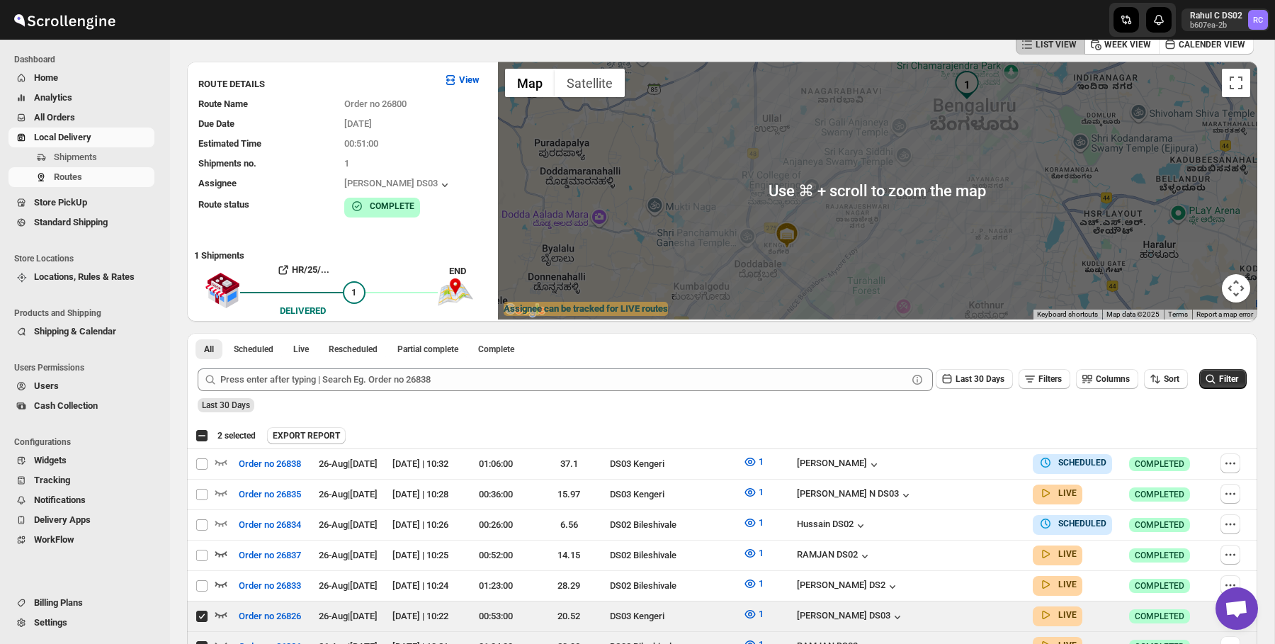
scroll to position [0, 0]
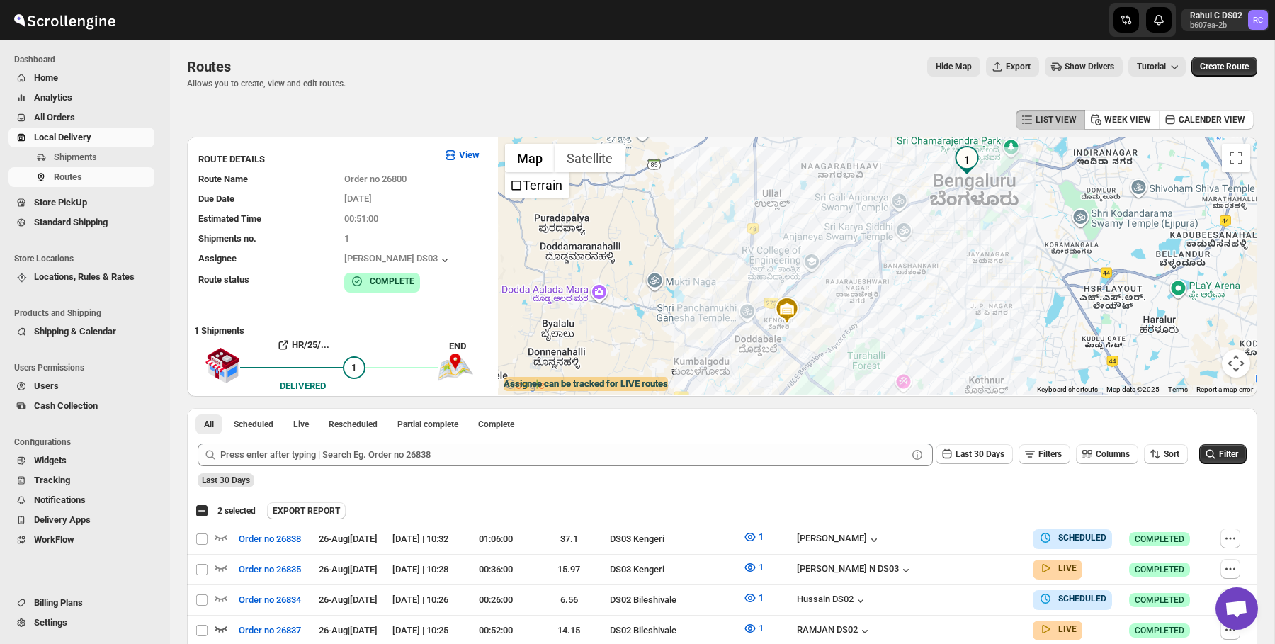
click at [533, 120] on div "LIST VIEW WEEK VIEW CALENDER VIEW" at bounding box center [722, 119] width 1070 height 27
